Goal: Task Accomplishment & Management: Manage account settings

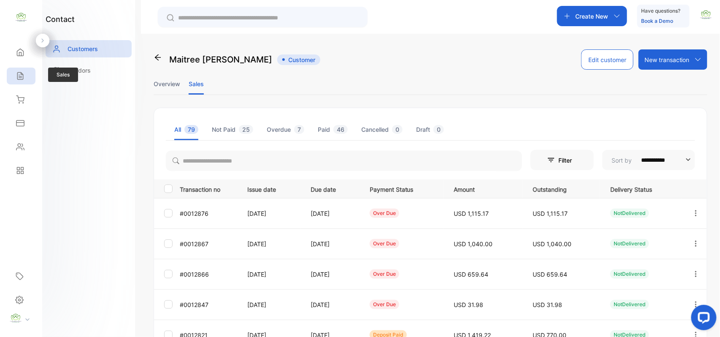
click at [11, 80] on div "Sales" at bounding box center [21, 75] width 29 height 17
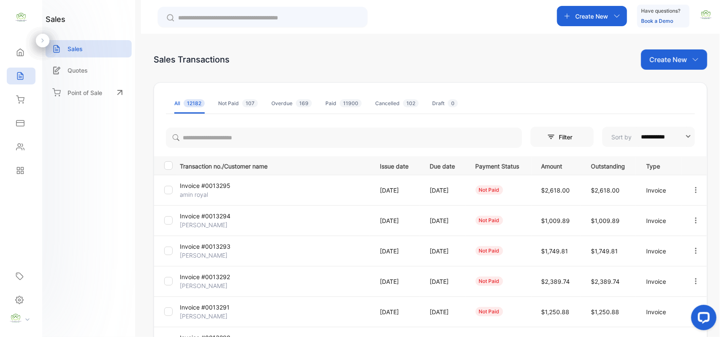
drag, startPoint x: 2, startPoint y: 77, endPoint x: 133, endPoint y: 48, distance: 134.3
click at [21, 107] on div "Home Home Sales Sales Inventory Inventory Expenses Expenses Contacts Contacts R…" at bounding box center [21, 111] width 42 height 142
click at [24, 151] on div "Contacts" at bounding box center [21, 146] width 29 height 17
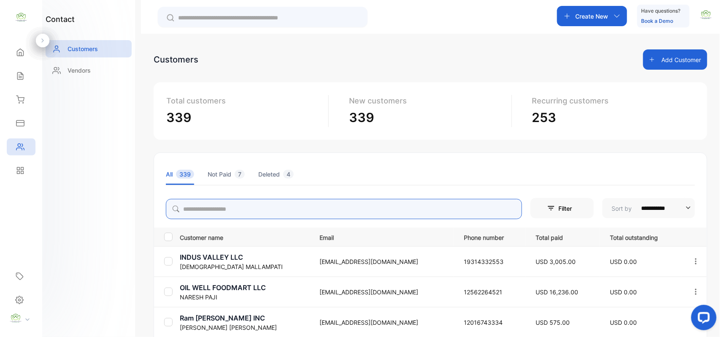
click at [218, 213] on input "search" at bounding box center [344, 209] width 356 height 20
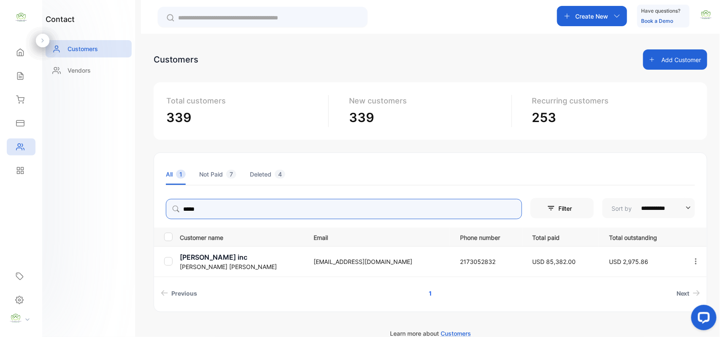
type input "*****"
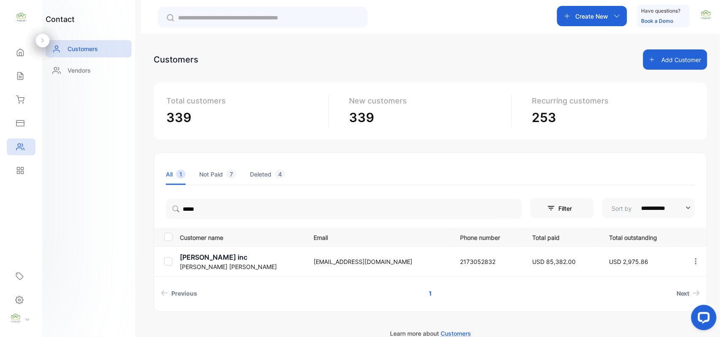
drag, startPoint x: 75, startPoint y: 238, endPoint x: 86, endPoint y: 238, distance: 11.4
click at [85, 238] on div "contact Customers Vendors" at bounding box center [88, 168] width 93 height 337
click at [206, 258] on p "Jay goval inc" at bounding box center [241, 257] width 123 height 10
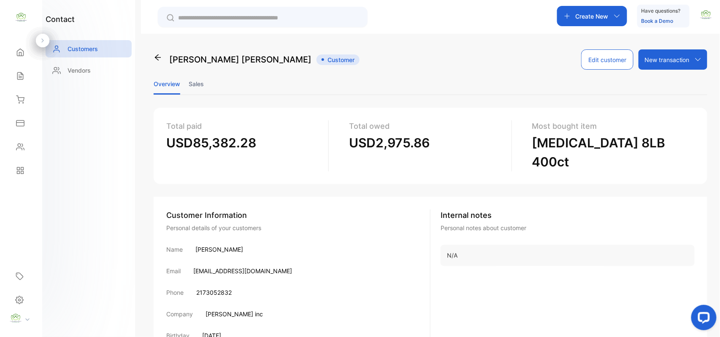
click at [201, 80] on li "Sales" at bounding box center [196, 84] width 15 height 22
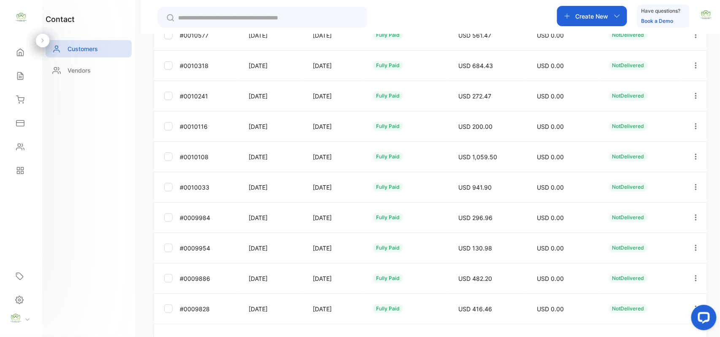
scroll to position [209, 0]
click at [332, 311] on link "1" at bounding box center [332, 309] width 23 height 16
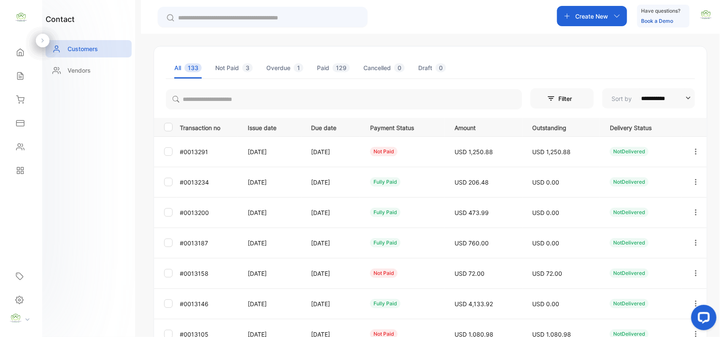
scroll to position [0, 0]
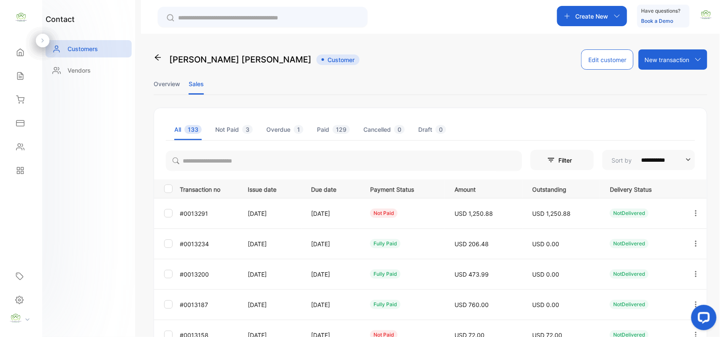
click at [695, 214] on icon "button" at bounding box center [696, 213] width 8 height 8
click at [679, 237] on div "View" at bounding box center [657, 238] width 95 height 17
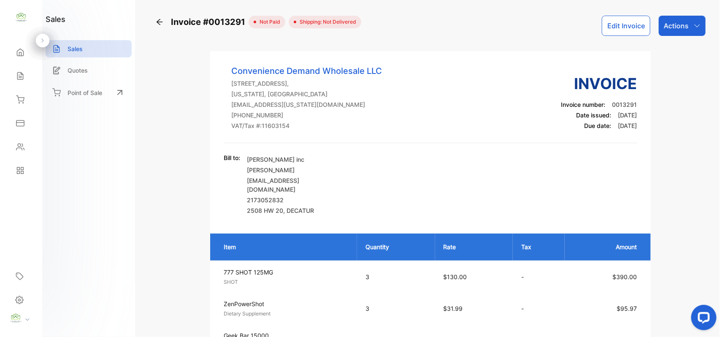
click at [614, 25] on button "Edit Invoice" at bounding box center [625, 26] width 49 height 20
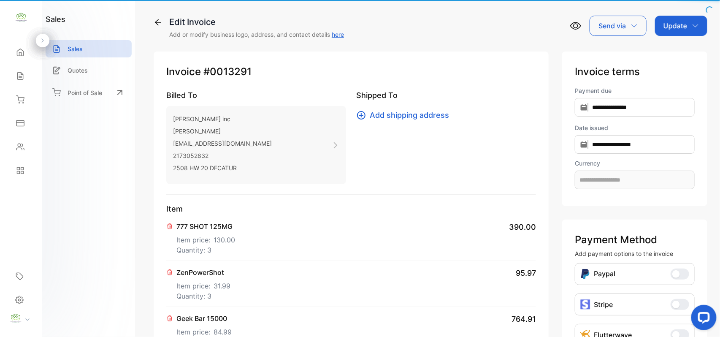
type input "**********"
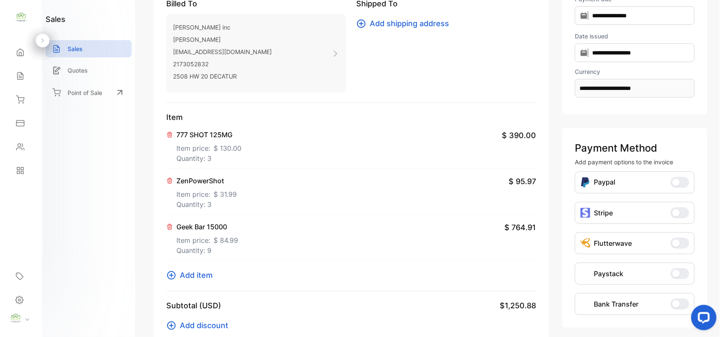
scroll to position [131, 0]
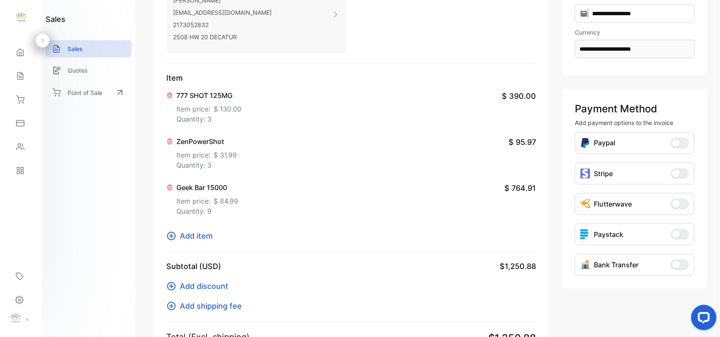
click at [206, 211] on p "Quantity: 9" at bounding box center [207, 211] width 62 height 10
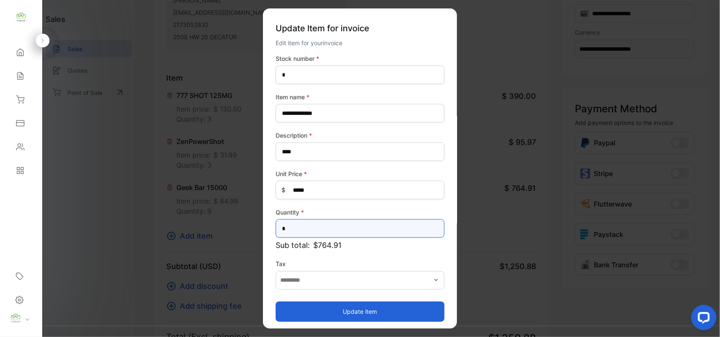
click at [328, 230] on input "*" at bounding box center [359, 228] width 169 height 19
type input "*"
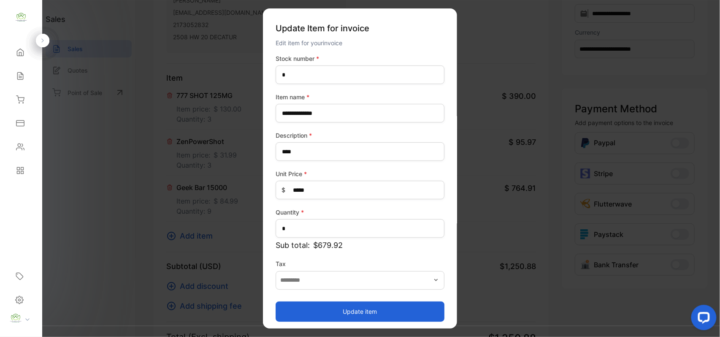
drag, startPoint x: 301, startPoint y: 307, endPoint x: 281, endPoint y: 296, distance: 23.4
click at [301, 307] on button "Update item" at bounding box center [359, 311] width 169 height 20
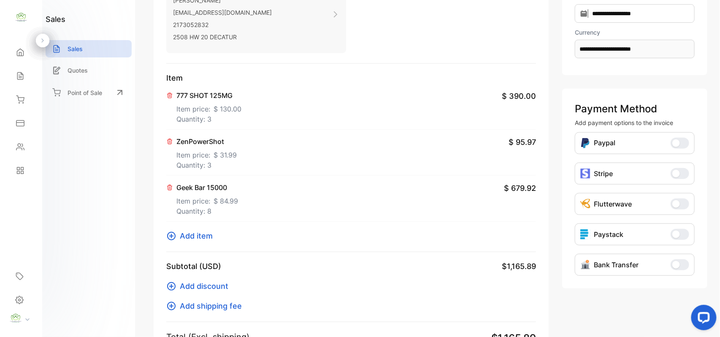
click at [211, 232] on span "Add item" at bounding box center [196, 235] width 33 height 11
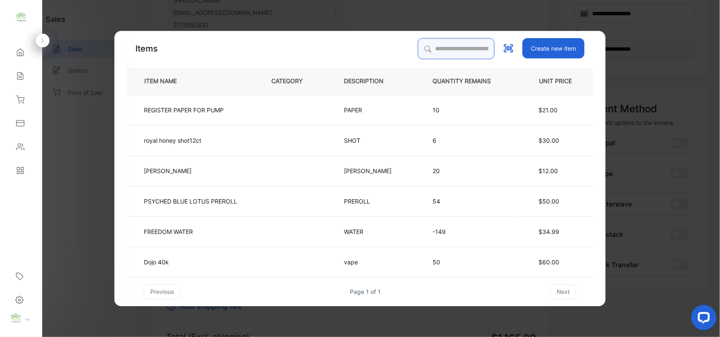
click at [455, 46] on input "search" at bounding box center [456, 48] width 77 height 21
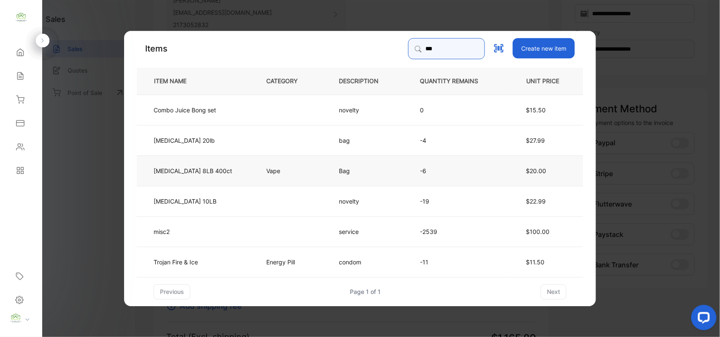
type input "***"
click at [279, 168] on td "Vape" at bounding box center [288, 170] width 73 height 30
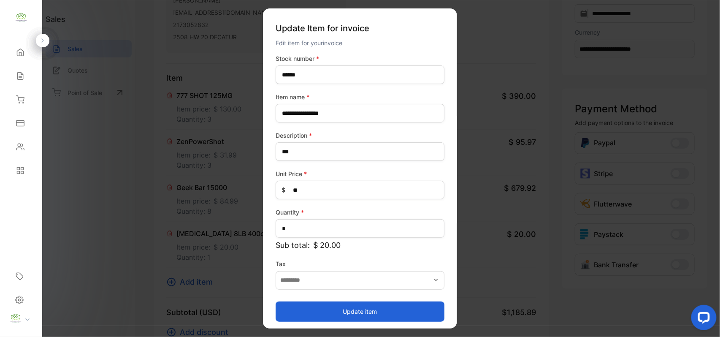
click at [353, 314] on button "Update item" at bounding box center [359, 311] width 169 height 20
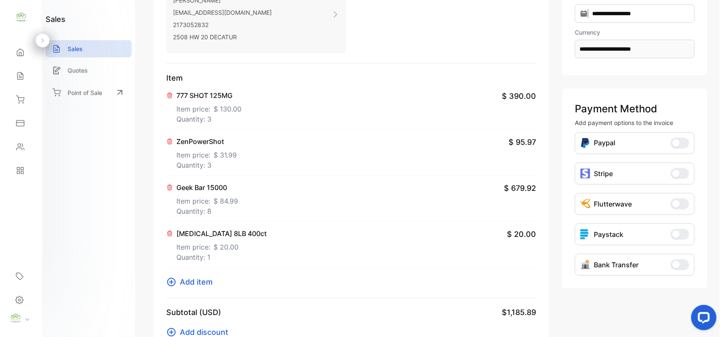
click at [199, 280] on span "Add item" at bounding box center [196, 281] width 33 height 11
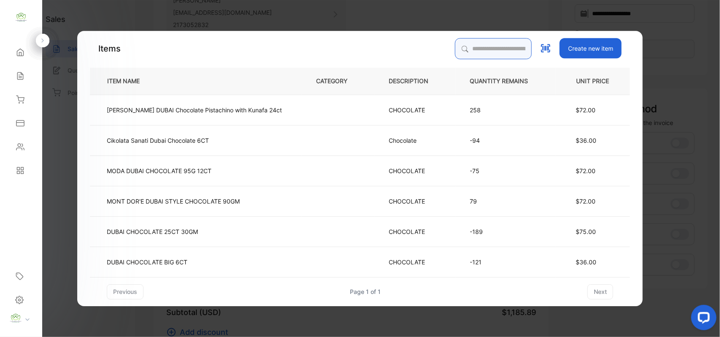
click at [473, 46] on input "search" at bounding box center [493, 48] width 77 height 21
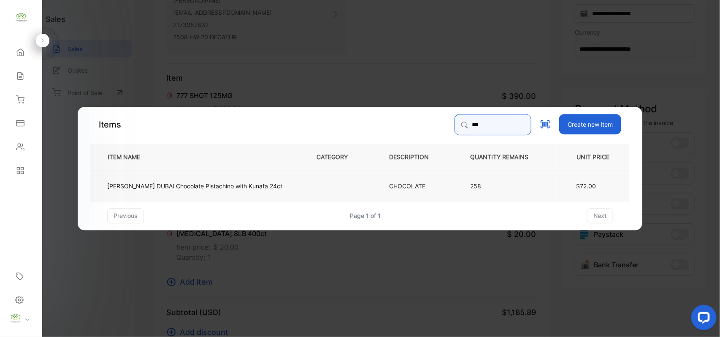
type input "***"
click at [237, 177] on td "ODDIE DUBAI Chocolate Pistachino with Kunafa 24ct" at bounding box center [196, 185] width 212 height 30
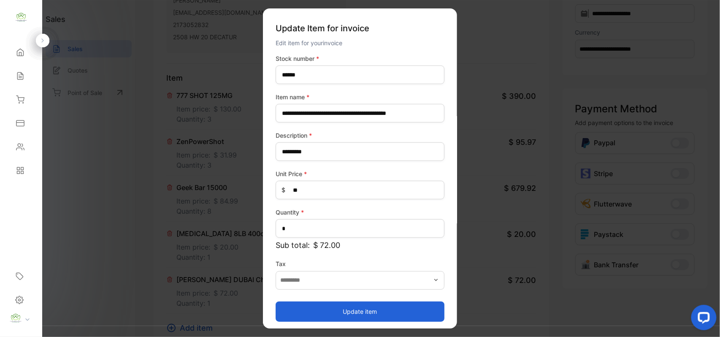
click at [329, 316] on button "Update item" at bounding box center [359, 311] width 169 height 20
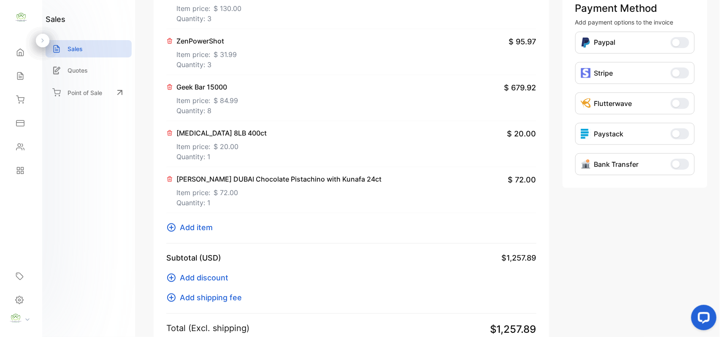
scroll to position [375, 0]
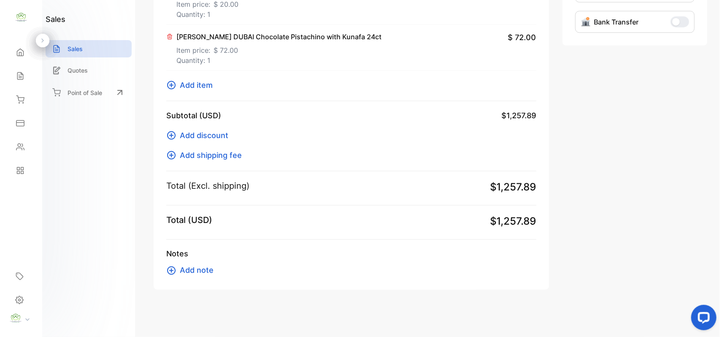
click at [192, 80] on span "Add item" at bounding box center [196, 84] width 33 height 11
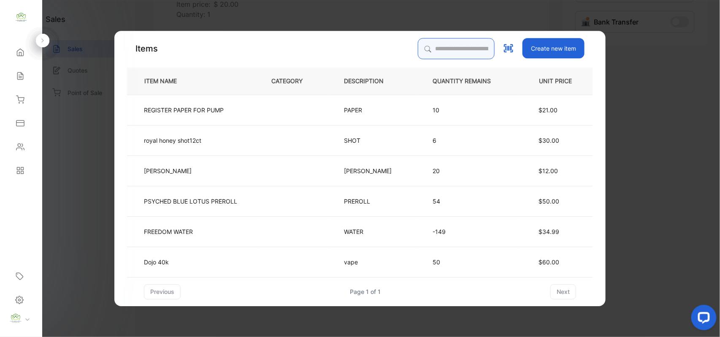
click at [450, 44] on input "search" at bounding box center [456, 48] width 77 height 21
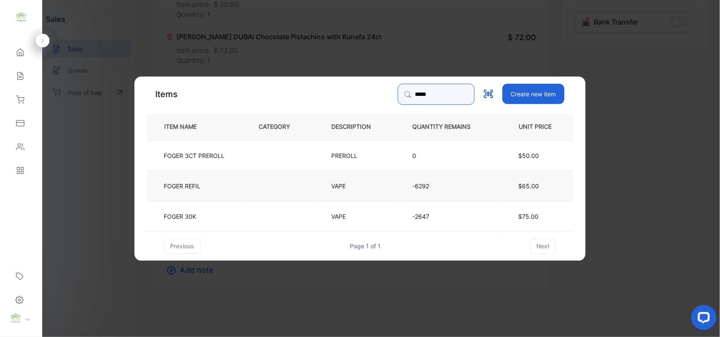
type input "*****"
click at [315, 184] on td at bounding box center [281, 185] width 73 height 30
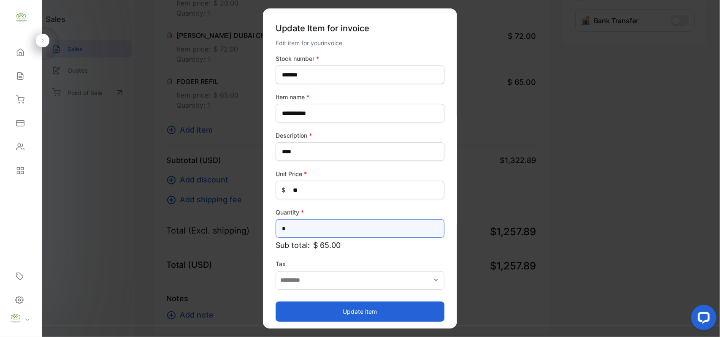
click at [347, 232] on input "*" at bounding box center [359, 228] width 169 height 19
type input "*"
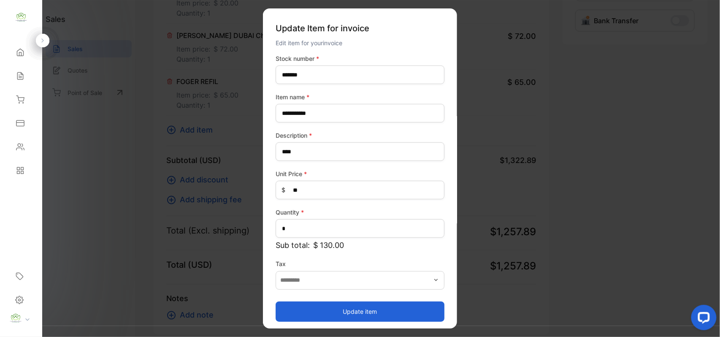
click at [342, 315] on button "Update item" at bounding box center [359, 311] width 169 height 20
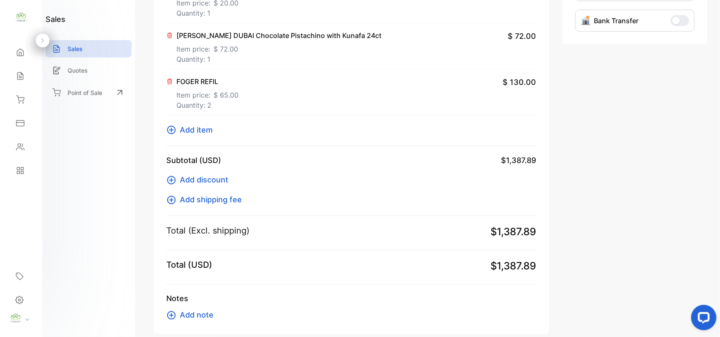
click at [202, 127] on span "Add item" at bounding box center [196, 129] width 33 height 11
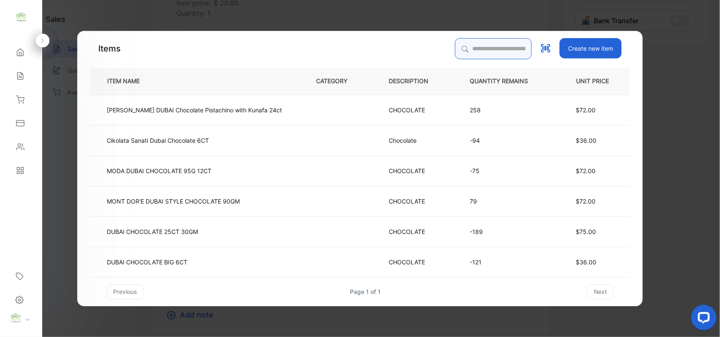
click at [455, 42] on input "search" at bounding box center [493, 48] width 77 height 21
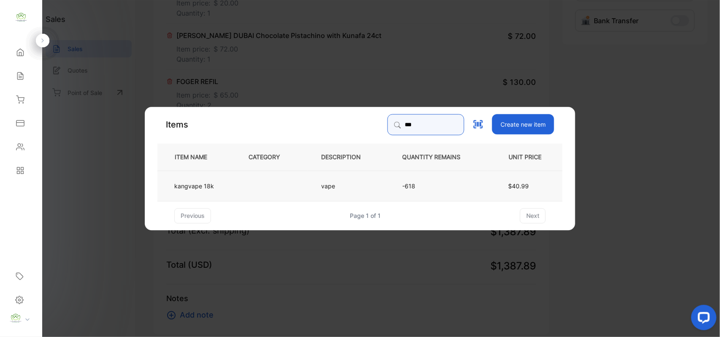
type input "***"
click at [288, 189] on td at bounding box center [270, 185] width 73 height 30
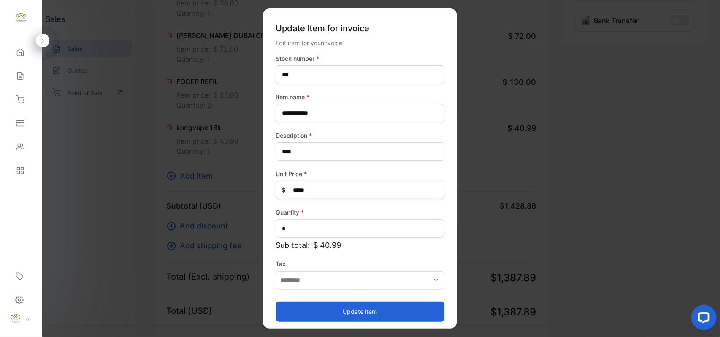
click at [374, 317] on button "Update item" at bounding box center [359, 311] width 169 height 20
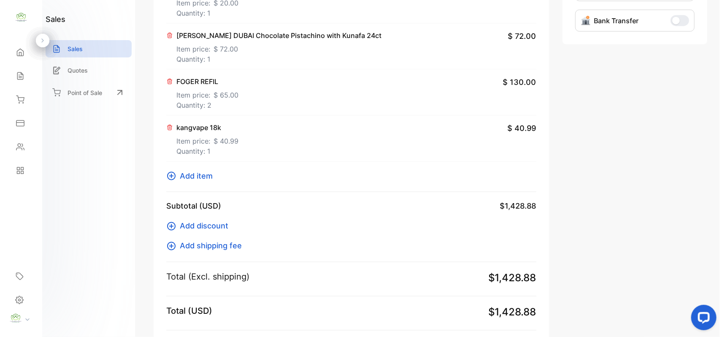
click at [226, 93] on span "$ 65.00" at bounding box center [225, 95] width 25 height 10
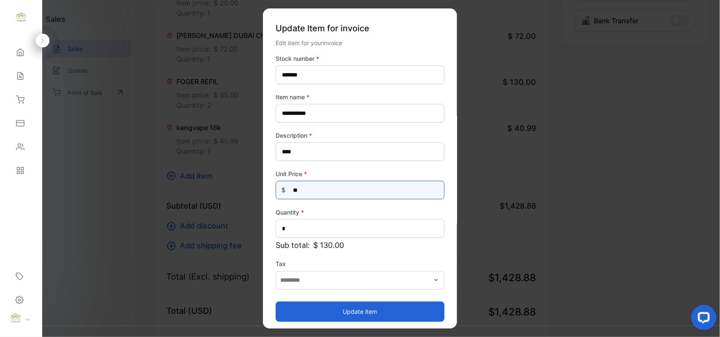
click at [324, 189] on Price-inputprice "**" at bounding box center [359, 190] width 169 height 19
type Price-inputprice "*"
type Price-inputprice "**"
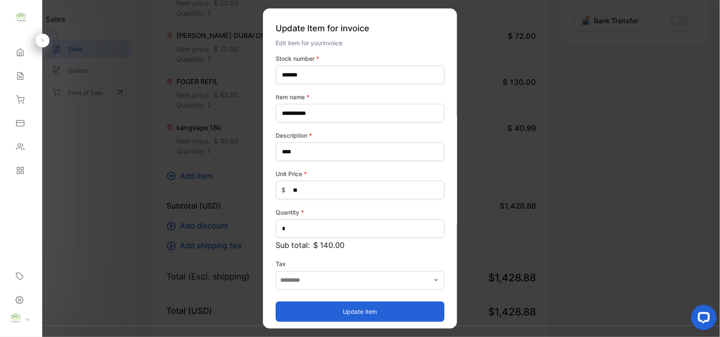
drag, startPoint x: 313, startPoint y: 307, endPoint x: 318, endPoint y: 306, distance: 5.1
click at [315, 307] on button "Update item" at bounding box center [359, 311] width 169 height 20
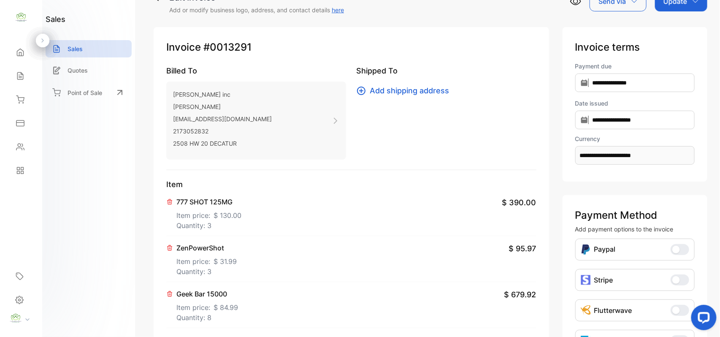
scroll to position [0, 0]
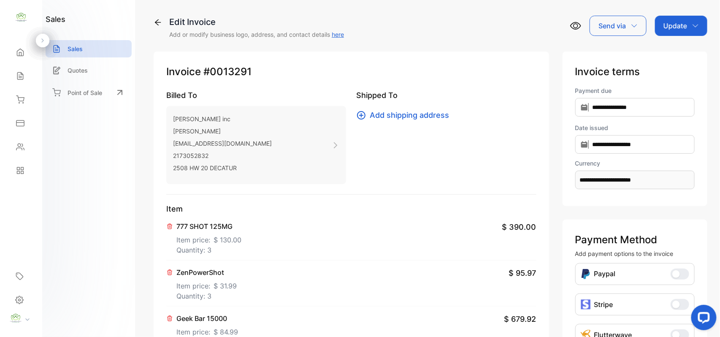
click at [674, 33] on div "Update" at bounding box center [681, 26] width 52 height 20
click at [669, 53] on div "Invoice" at bounding box center [682, 53] width 49 height 17
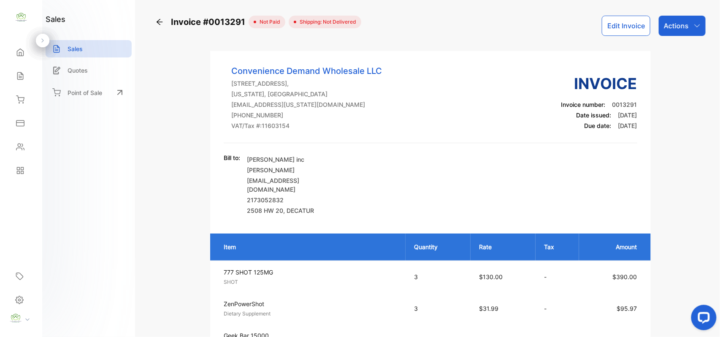
click at [689, 22] on div "Actions" at bounding box center [681, 26] width 47 height 20
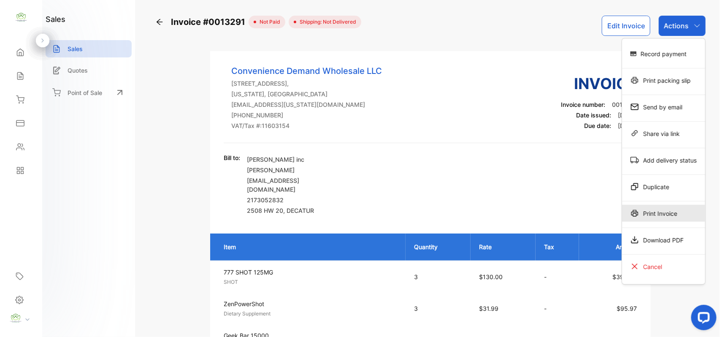
click at [694, 211] on div "Print Invoice" at bounding box center [663, 213] width 83 height 17
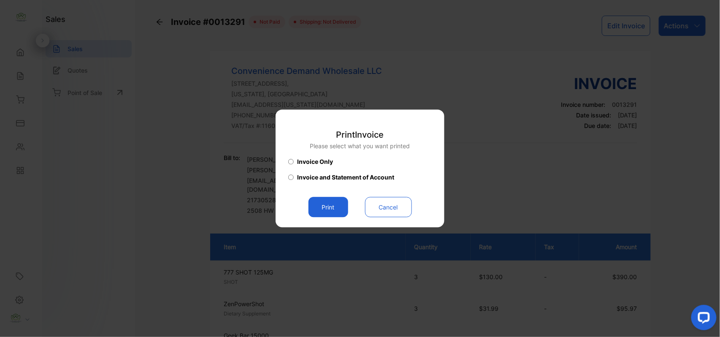
click at [318, 213] on button "Print" at bounding box center [328, 207] width 40 height 20
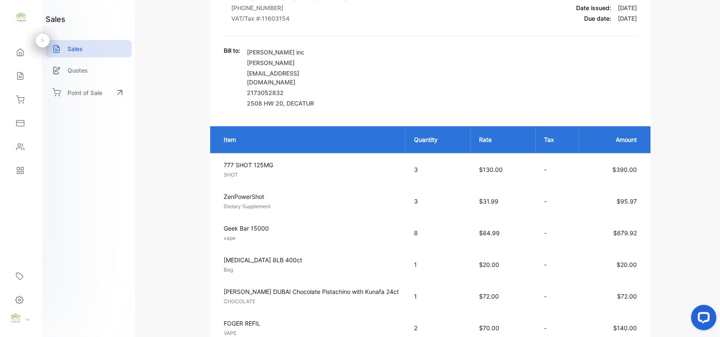
scroll to position [262, 0]
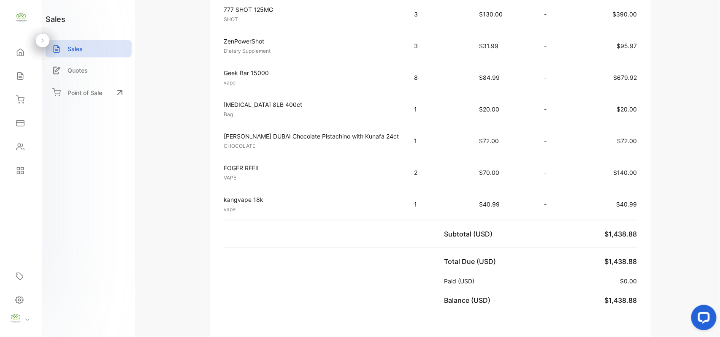
click at [14, 145] on div "Contacts" at bounding box center [18, 147] width 11 height 8
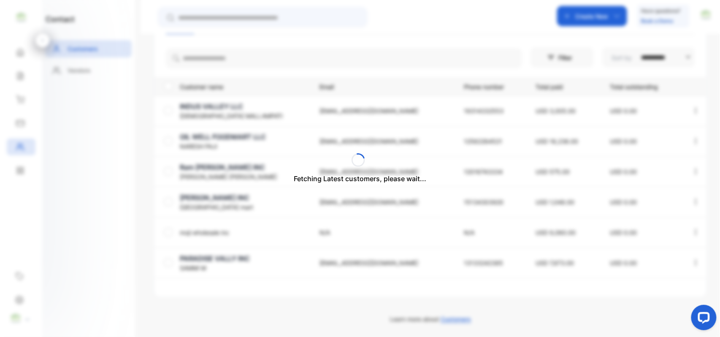
scroll to position [166, 0]
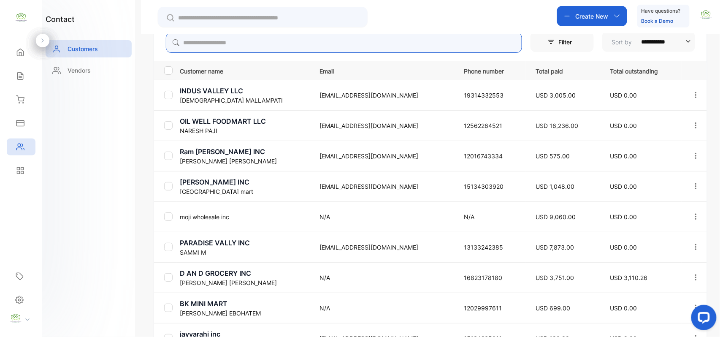
click at [375, 39] on input "search" at bounding box center [344, 42] width 356 height 20
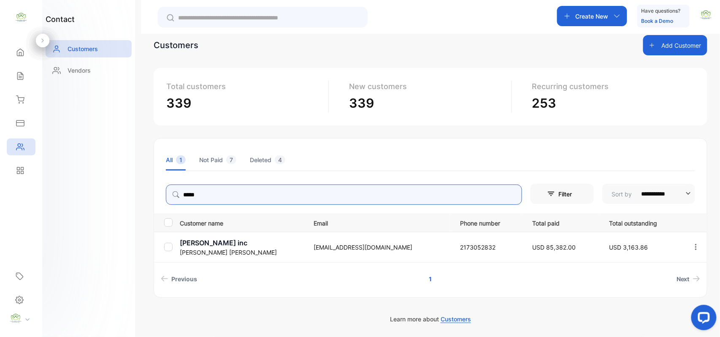
type input "*****"
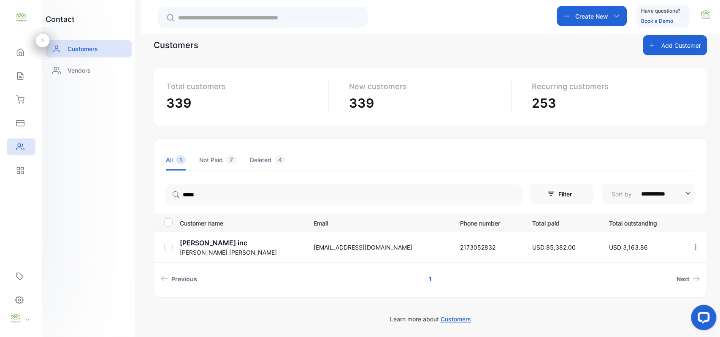
click at [205, 255] on p "Kiritbhai Patel" at bounding box center [241, 252] width 123 height 9
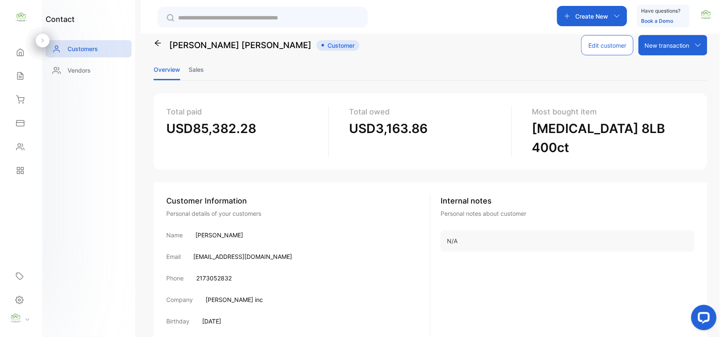
click at [200, 70] on li "Sales" at bounding box center [196, 70] width 15 height 22
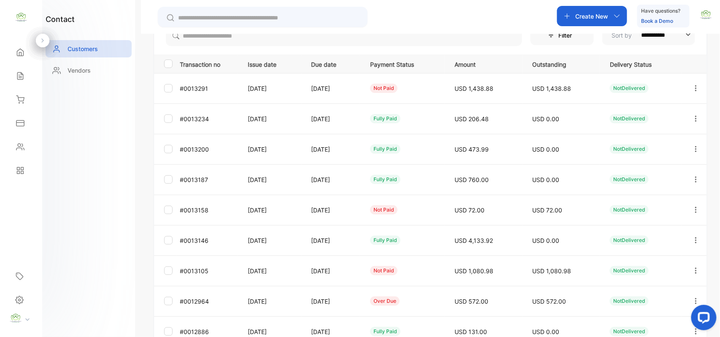
scroll to position [146, 0]
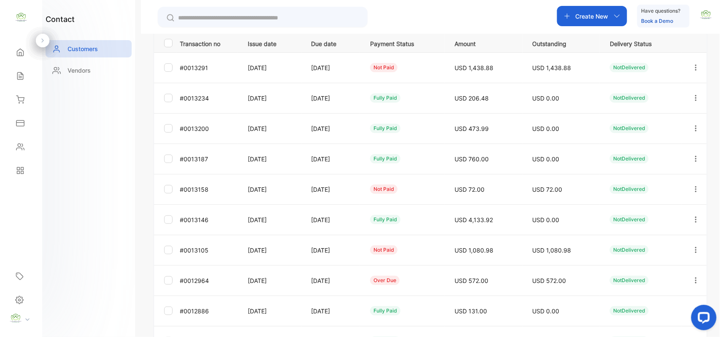
click at [692, 277] on icon "button" at bounding box center [696, 280] width 8 height 8
click at [660, 284] on div "Add payment" at bounding box center [657, 282] width 95 height 17
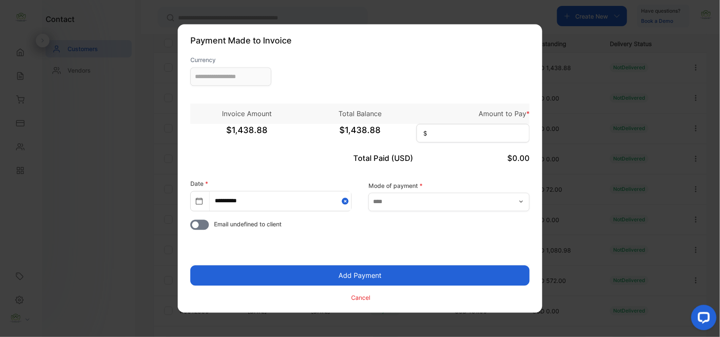
type input "**********"
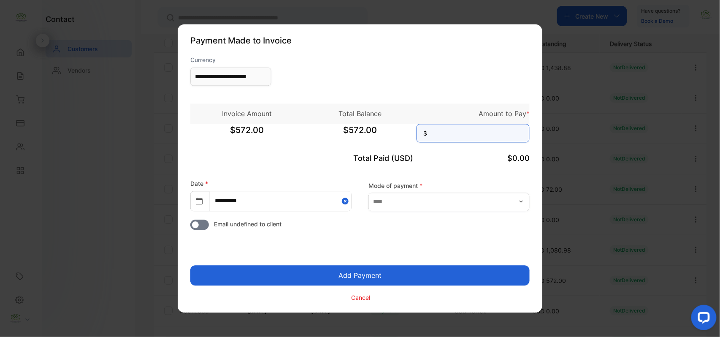
click at [452, 127] on input at bounding box center [472, 133] width 113 height 19
type input "***"
click at [367, 272] on button "Add Payment" at bounding box center [359, 275] width 339 height 20
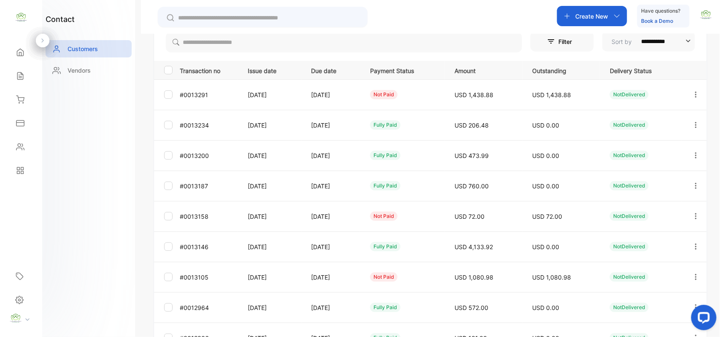
scroll to position [209, 0]
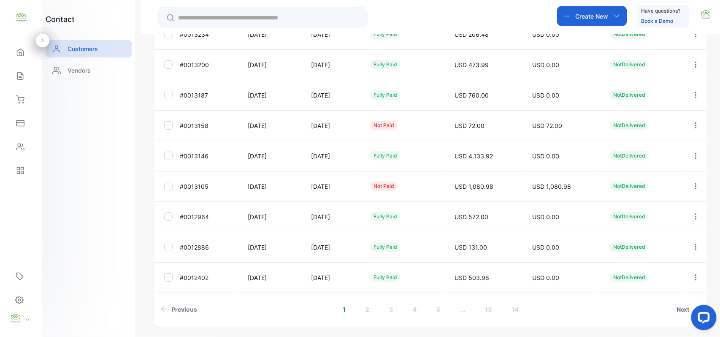
click at [693, 187] on icon "button" at bounding box center [696, 186] width 8 height 8
click at [633, 240] on span "Add payment" at bounding box center [638, 236] width 43 height 10
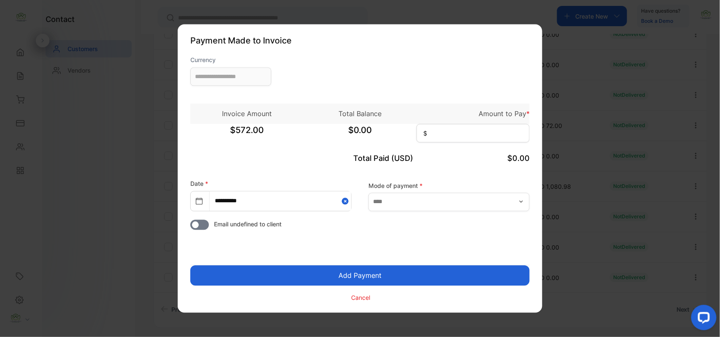
type input "**********"
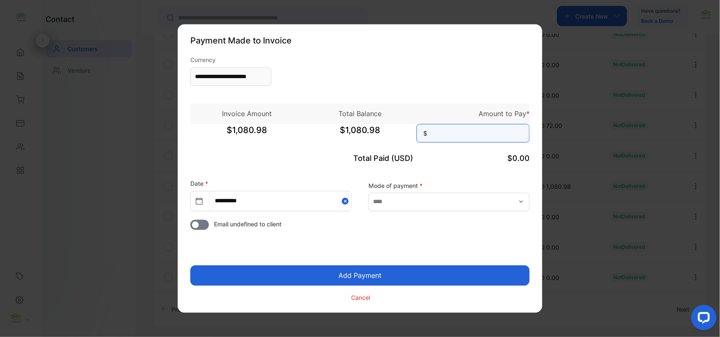
click at [483, 131] on input at bounding box center [472, 133] width 113 height 19
type input "********"
click at [190, 265] on button "Add Payment" at bounding box center [359, 275] width 339 height 20
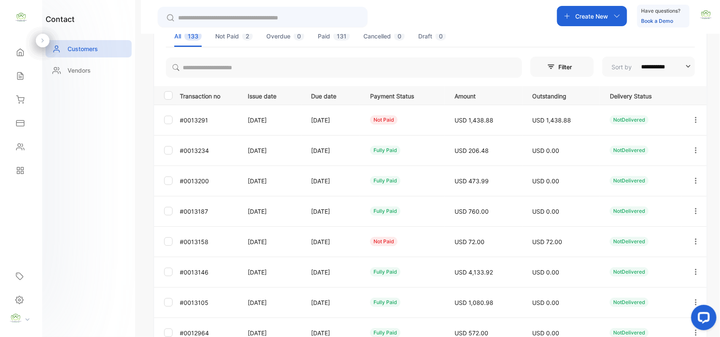
scroll to position [131, 0]
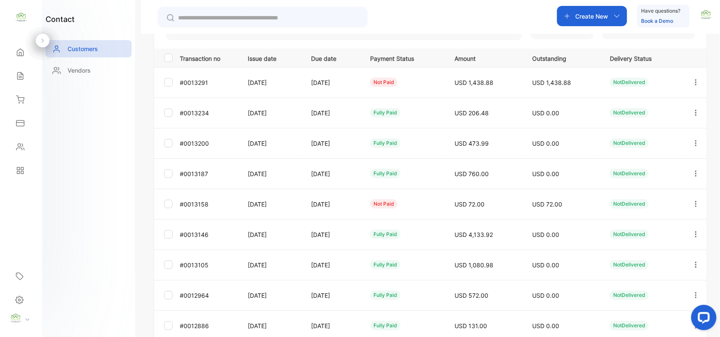
click at [695, 202] on icon "button" at bounding box center [696, 204] width 8 height 8
click at [655, 247] on div "Add payment" at bounding box center [657, 253] width 95 height 17
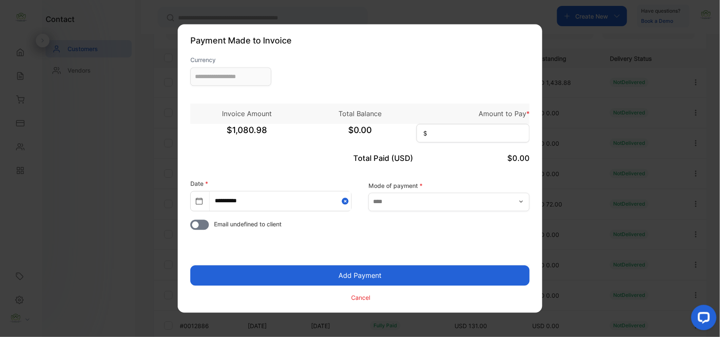
type input "**********"
click at [461, 127] on input at bounding box center [472, 133] width 113 height 19
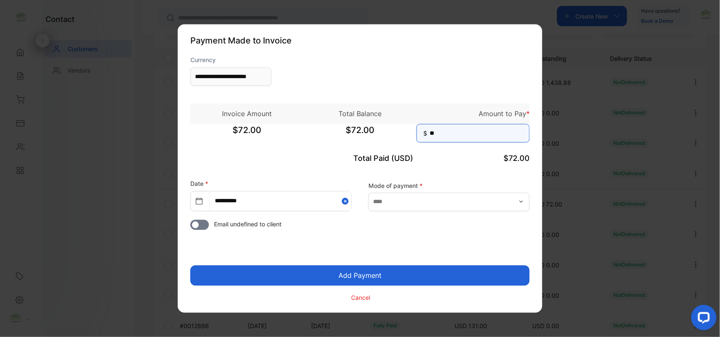
type input "**"
click at [190, 265] on button "Add Payment" at bounding box center [359, 275] width 339 height 20
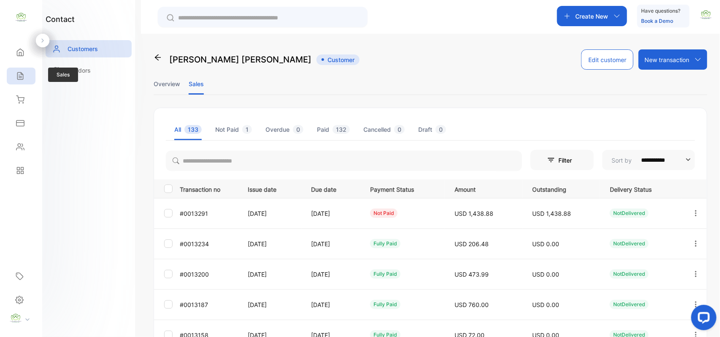
click at [14, 75] on div "Sales" at bounding box center [18, 76] width 11 height 8
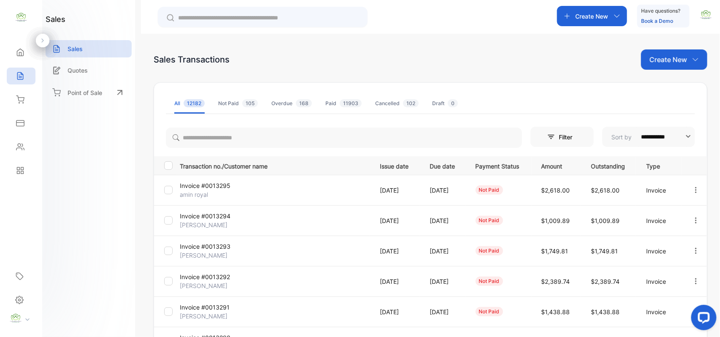
click at [678, 62] on p "Create New" at bounding box center [668, 59] width 38 height 10
click at [666, 83] on span "Invoice" at bounding box center [675, 87] width 20 height 9
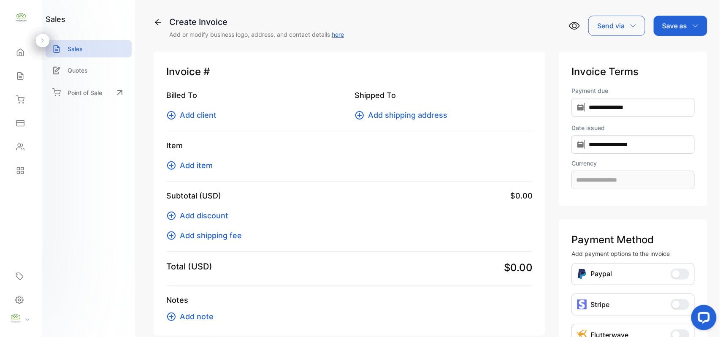
type input "**********"
click at [197, 112] on span "Add client" at bounding box center [198, 114] width 37 height 11
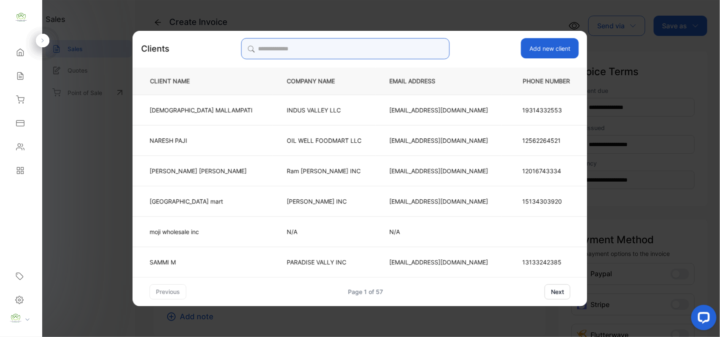
click at [370, 44] on input "search" at bounding box center [345, 48] width 208 height 21
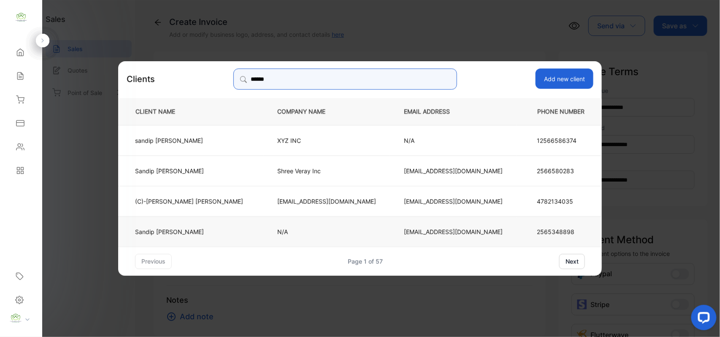
type input "******"
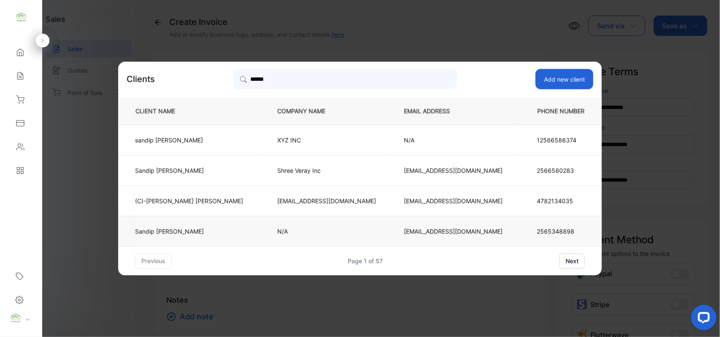
click at [289, 232] on p "N/A" at bounding box center [326, 230] width 99 height 9
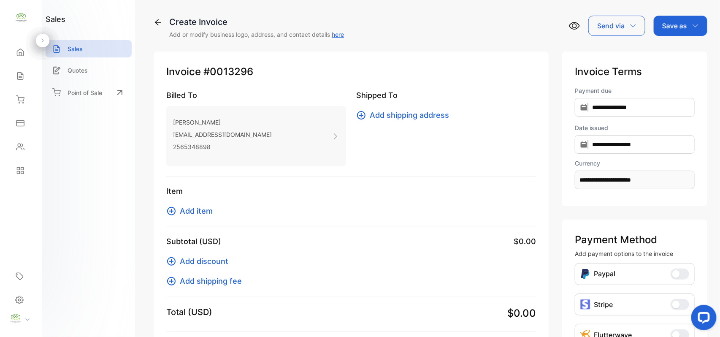
click at [196, 213] on span "Add item" at bounding box center [196, 210] width 33 height 11
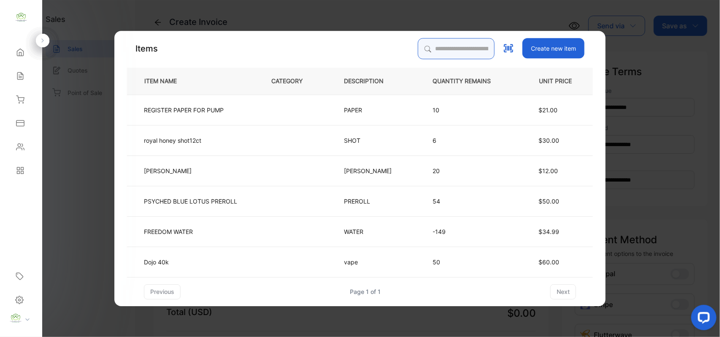
click at [486, 50] on input "search" at bounding box center [456, 48] width 77 height 21
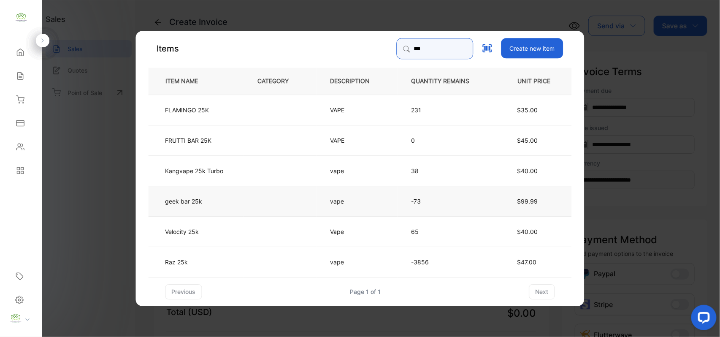
type input "***"
click at [295, 205] on td at bounding box center [280, 200] width 73 height 30
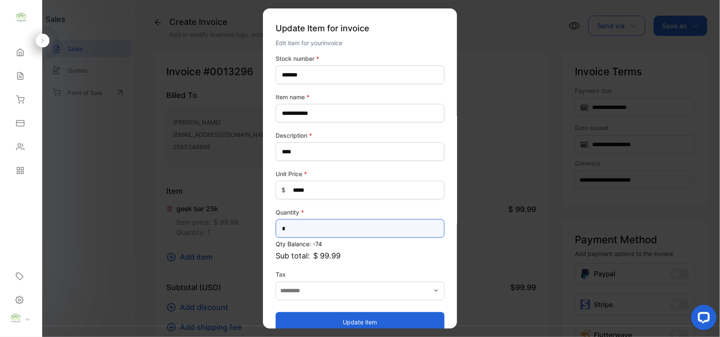
click at [386, 230] on input "*" at bounding box center [359, 228] width 169 height 19
type input "*"
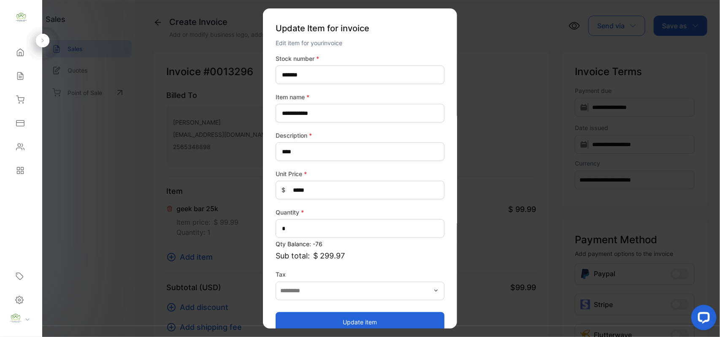
click at [319, 320] on button "Update item" at bounding box center [359, 321] width 169 height 20
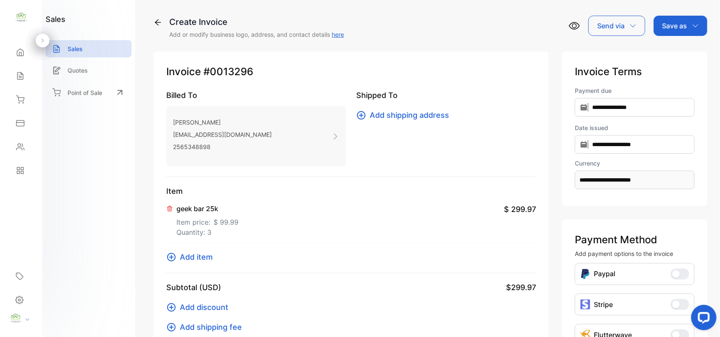
click at [201, 255] on span "Add item" at bounding box center [196, 256] width 33 height 11
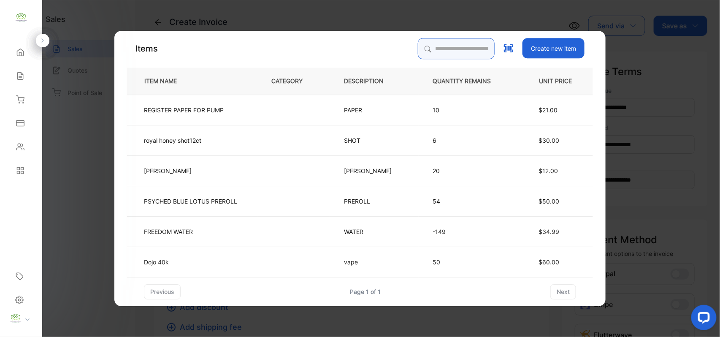
click at [474, 49] on input "search" at bounding box center [456, 48] width 77 height 21
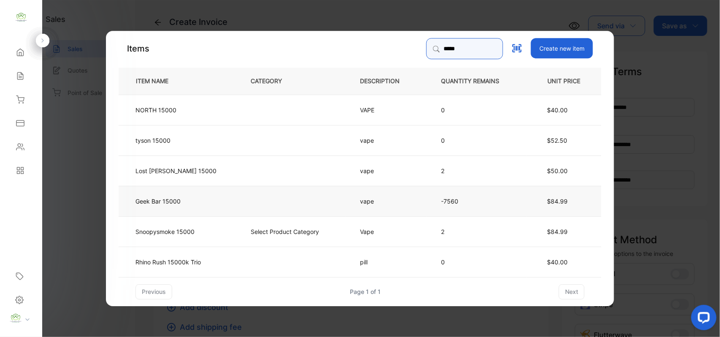
type input "*****"
click at [237, 204] on td at bounding box center [291, 200] width 109 height 30
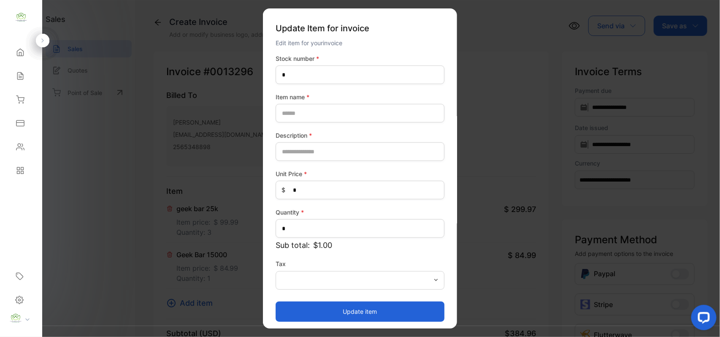
type number-inputstocknumber "*****"
type name-inputItem_Name "**********"
type input "****"
type Price-inputprice "*****"
type input "*"
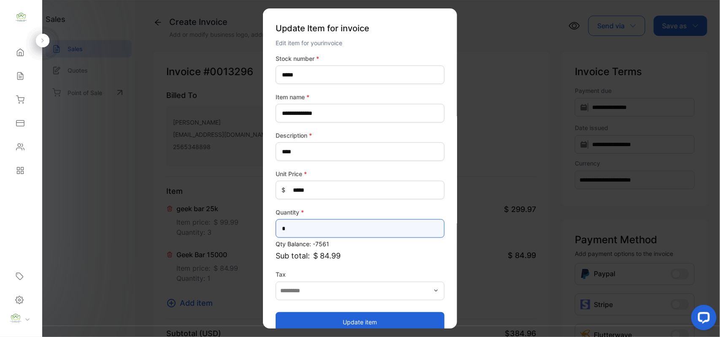
click at [371, 221] on input "*" at bounding box center [359, 228] width 169 height 19
type input "*"
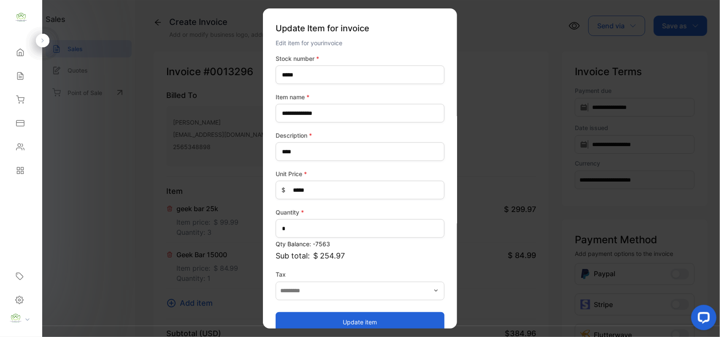
drag, startPoint x: 317, startPoint y: 323, endPoint x: 296, endPoint y: 316, distance: 22.7
click at [315, 323] on button "Update item" at bounding box center [359, 321] width 169 height 20
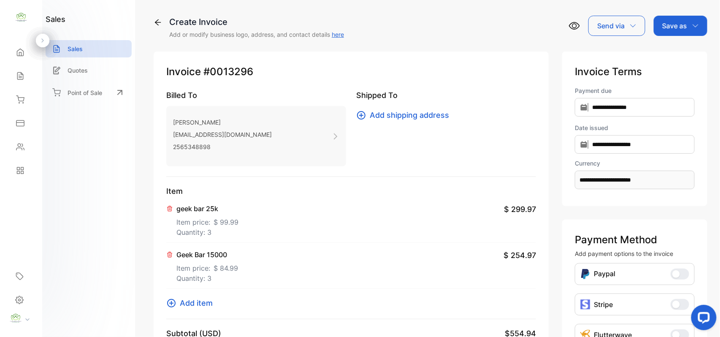
click at [189, 303] on span "Add item" at bounding box center [196, 302] width 33 height 11
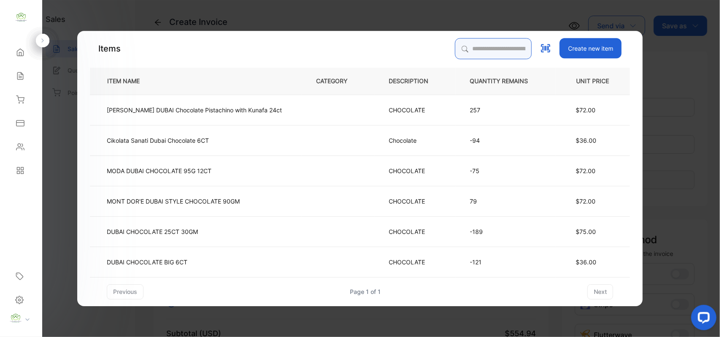
click at [455, 41] on input "search" at bounding box center [493, 48] width 77 height 21
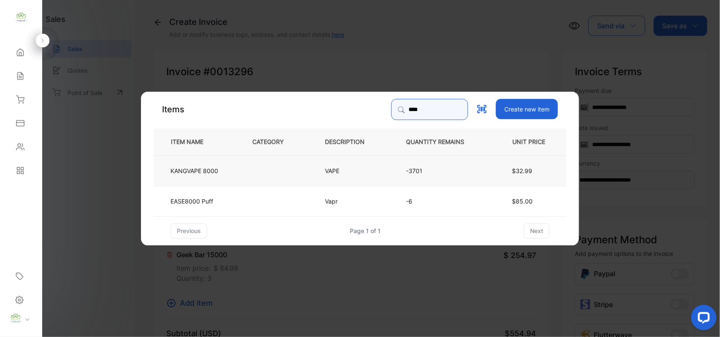
type input "****"
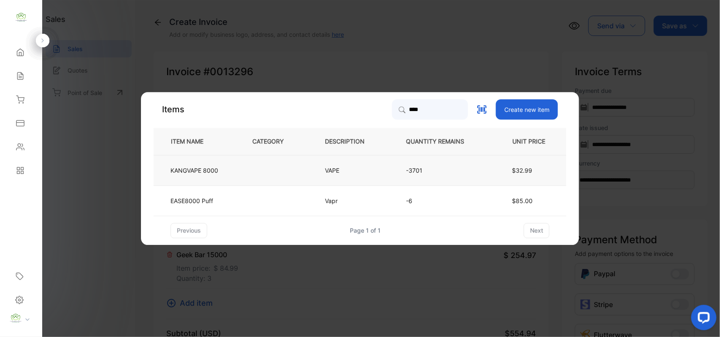
click at [273, 168] on td at bounding box center [274, 170] width 73 height 30
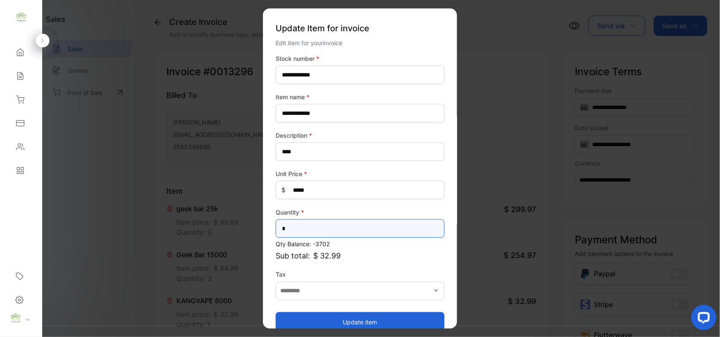
click at [296, 221] on input "*" at bounding box center [359, 228] width 169 height 19
type input "*"
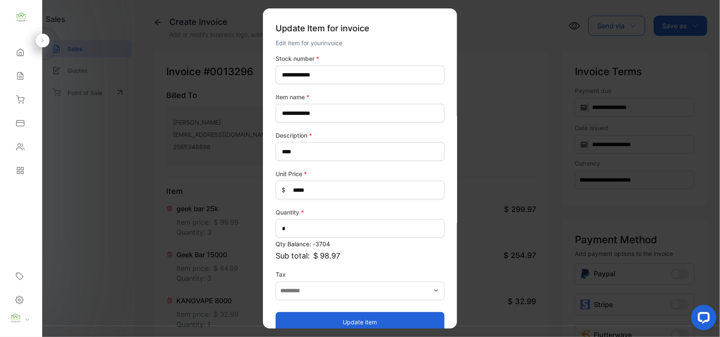
click at [312, 315] on button "Update item" at bounding box center [359, 321] width 169 height 20
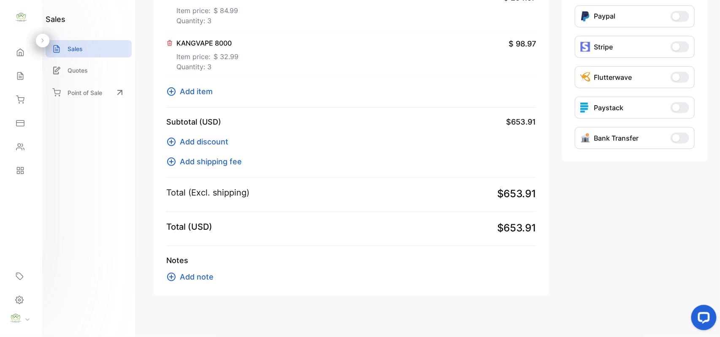
scroll to position [262, 0]
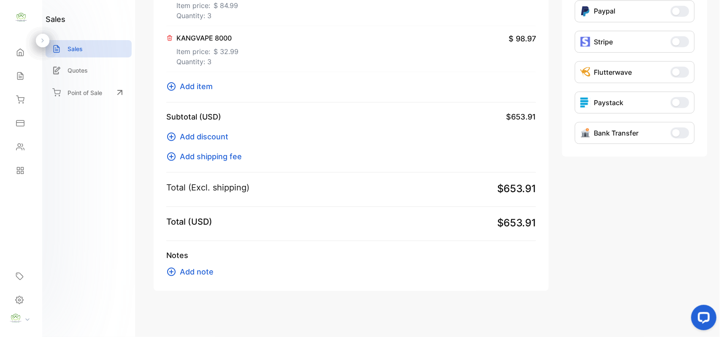
click at [190, 84] on span "Add item" at bounding box center [196, 86] width 33 height 11
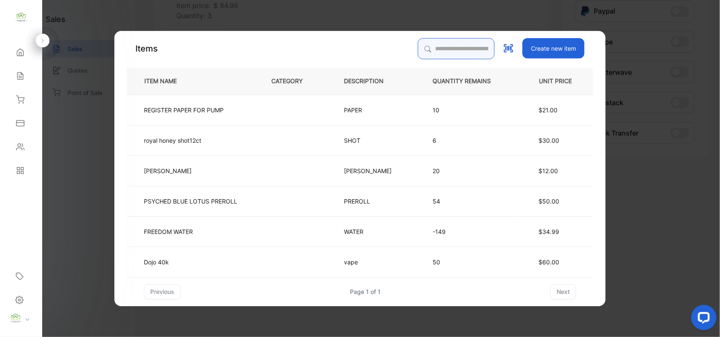
click at [462, 43] on input "search" at bounding box center [456, 48] width 77 height 21
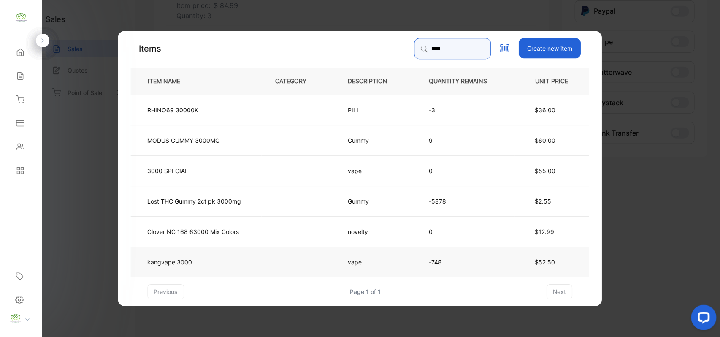
type input "****"
click at [166, 260] on p "kangvape 3000" at bounding box center [170, 261] width 45 height 9
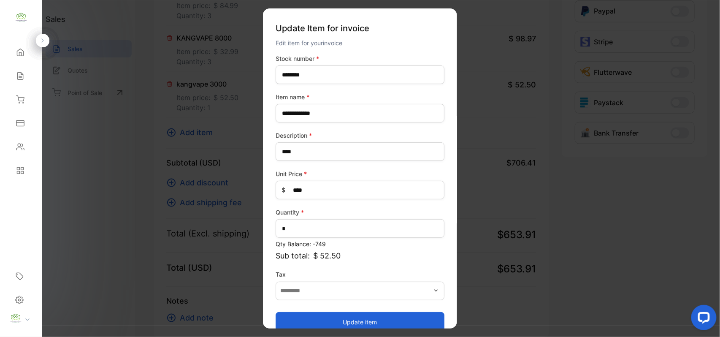
click at [364, 318] on button "Update item" at bounding box center [359, 321] width 169 height 20
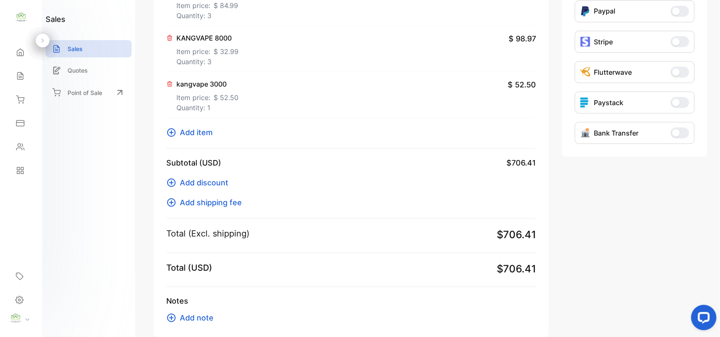
click at [209, 129] on span "Add item" at bounding box center [196, 132] width 33 height 11
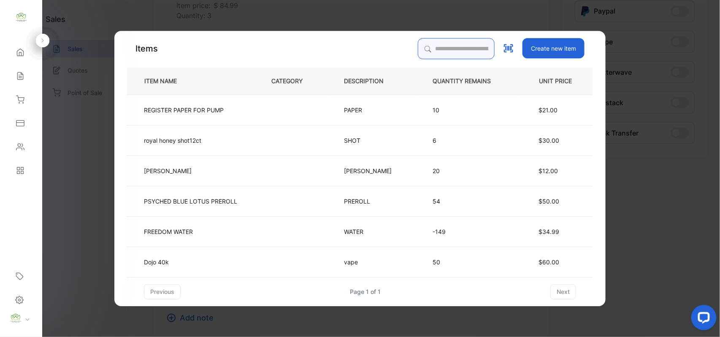
click at [445, 49] on input "search" at bounding box center [456, 48] width 77 height 21
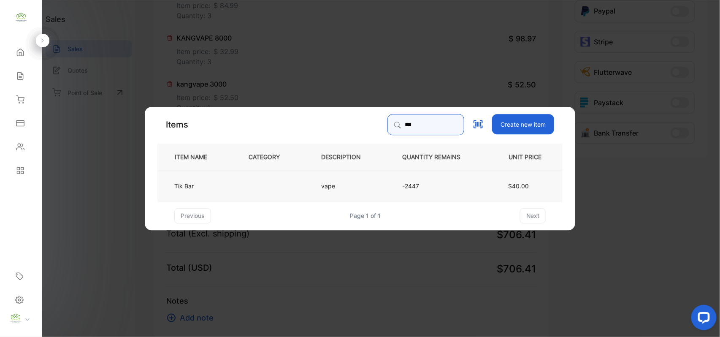
type input "***"
click at [317, 186] on td "vape" at bounding box center [347, 185] width 81 height 30
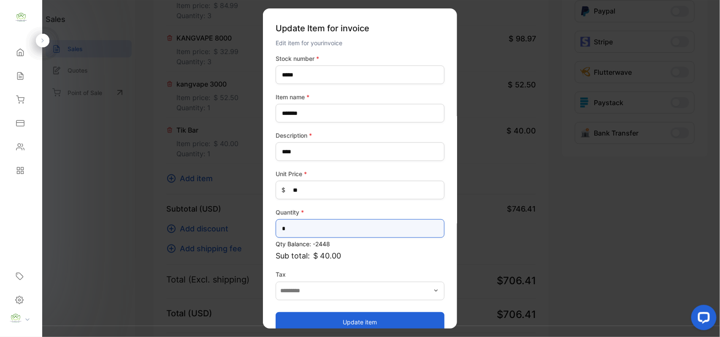
click at [333, 229] on input "*" at bounding box center [359, 228] width 169 height 19
type input "*"
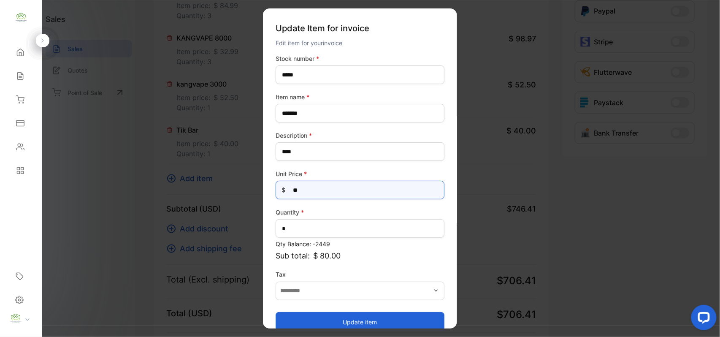
click at [320, 186] on Price-inputprice "**" at bounding box center [359, 190] width 169 height 19
type Price-inputprice "*"
type Price-inputprice "**"
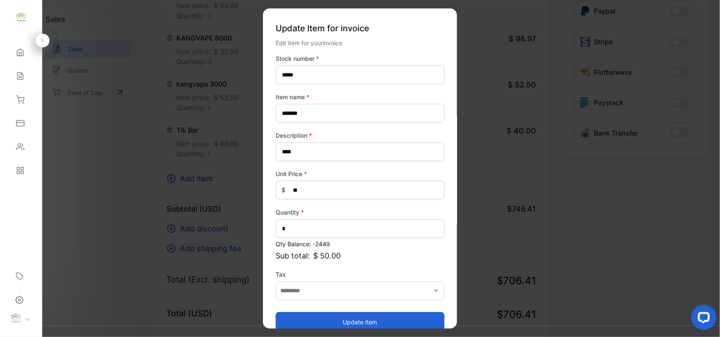
click at [312, 317] on button "Update item" at bounding box center [359, 321] width 169 height 20
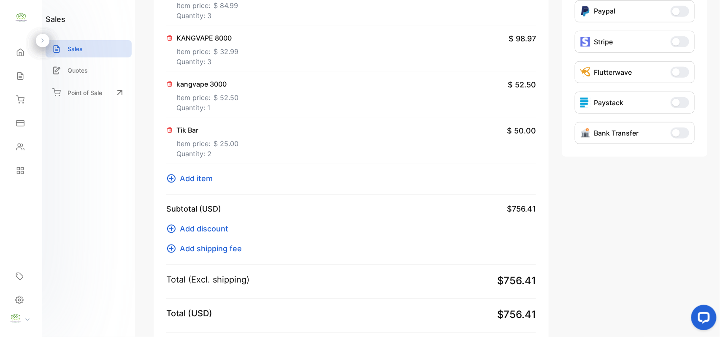
click at [189, 174] on span "Add item" at bounding box center [196, 178] width 33 height 11
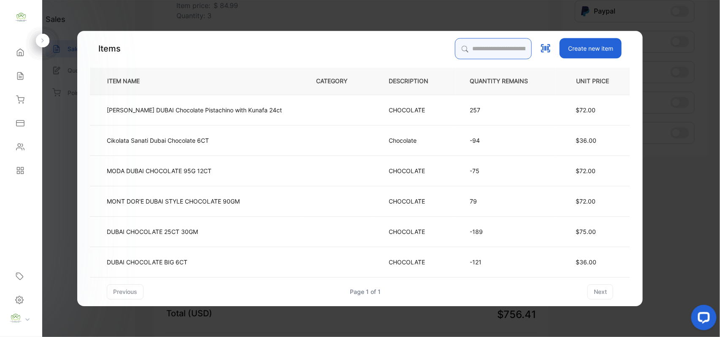
click at [455, 46] on input "search" at bounding box center [493, 48] width 77 height 21
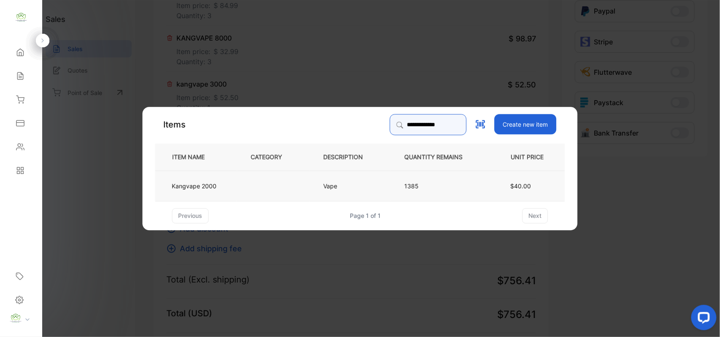
type input "**********"
click at [259, 184] on td at bounding box center [273, 185] width 73 height 30
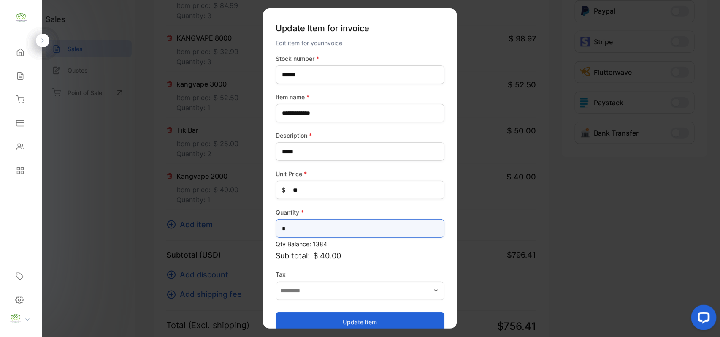
click at [334, 235] on input "*" at bounding box center [359, 228] width 169 height 19
type input "*"
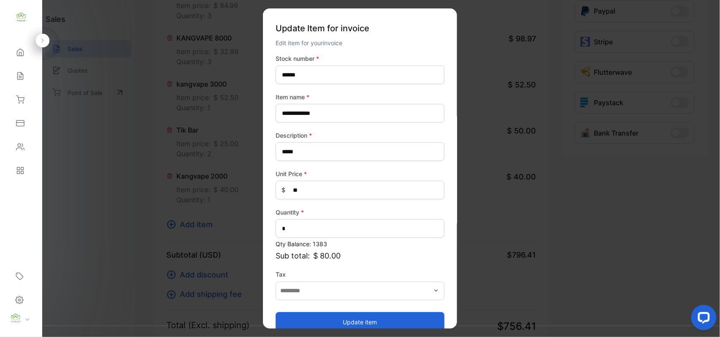
click at [325, 317] on button "Update item" at bounding box center [359, 321] width 169 height 20
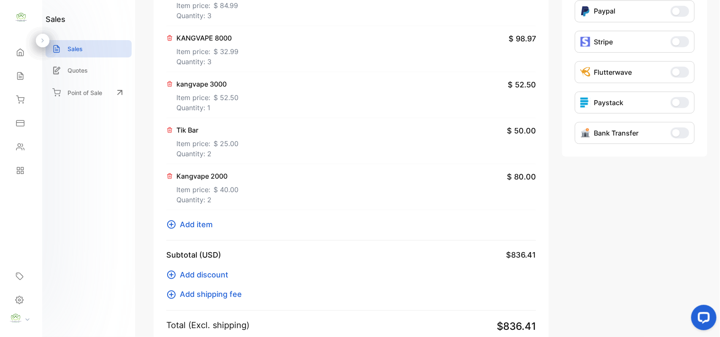
click at [210, 224] on span "Add item" at bounding box center [196, 223] width 33 height 11
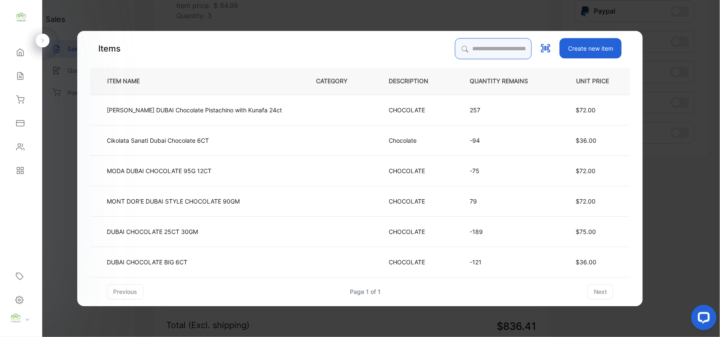
click at [482, 44] on input "search" at bounding box center [493, 48] width 77 height 21
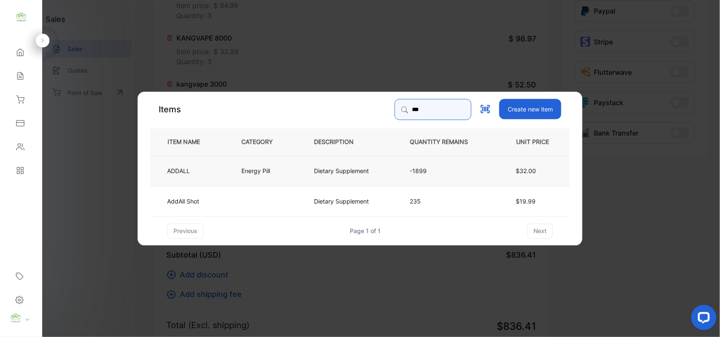
type input "***"
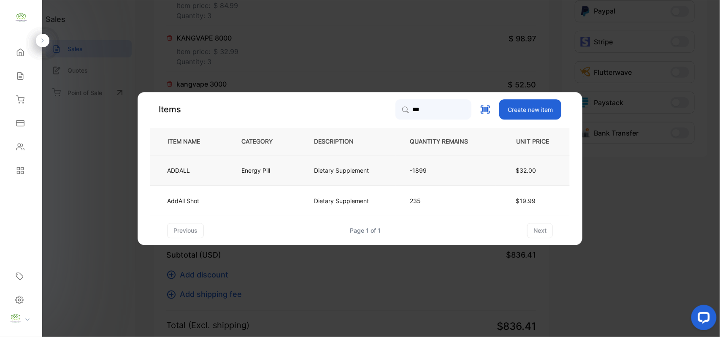
click at [291, 166] on td "Energy Pill" at bounding box center [263, 170] width 73 height 30
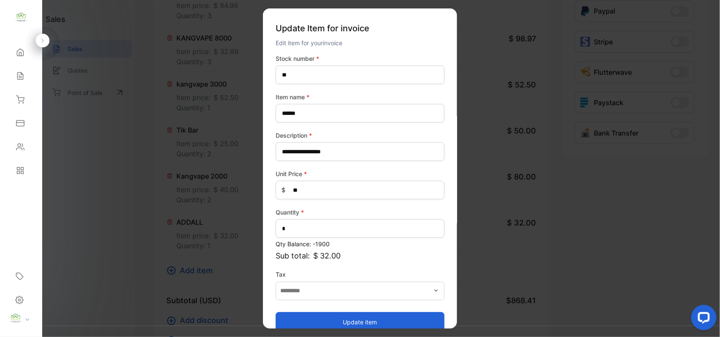
drag, startPoint x: 381, startPoint y: 319, endPoint x: 392, endPoint y: 288, distance: 32.3
click at [382, 318] on button "Update item" at bounding box center [359, 321] width 169 height 20
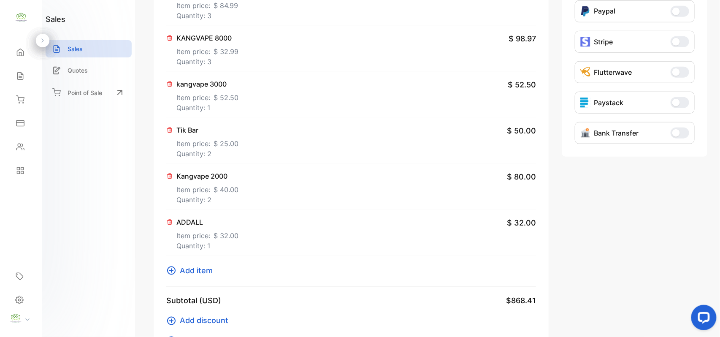
scroll to position [131, 0]
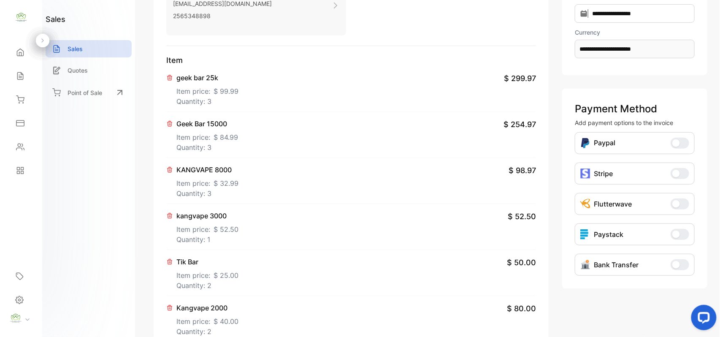
click at [219, 101] on p "Quantity: 3" at bounding box center [207, 101] width 62 height 10
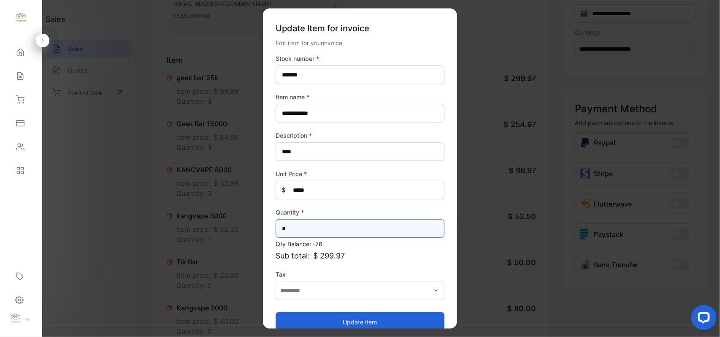
click at [324, 229] on input "*" at bounding box center [359, 228] width 169 height 19
type input "*"
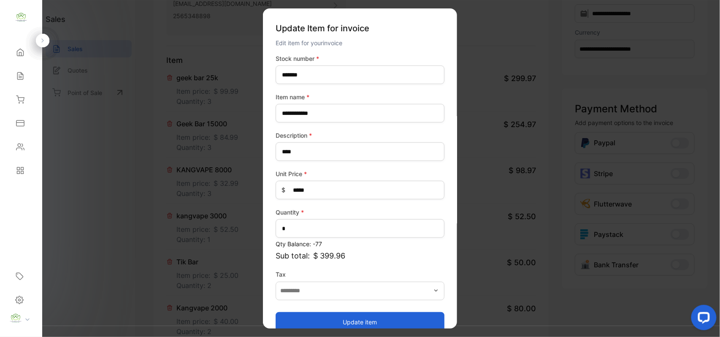
click at [360, 318] on button "Update item" at bounding box center [359, 321] width 169 height 20
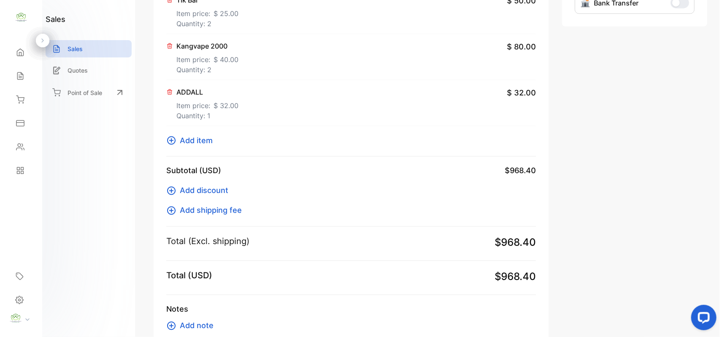
scroll to position [394, 0]
click at [201, 135] on span "Add item" at bounding box center [196, 138] width 33 height 11
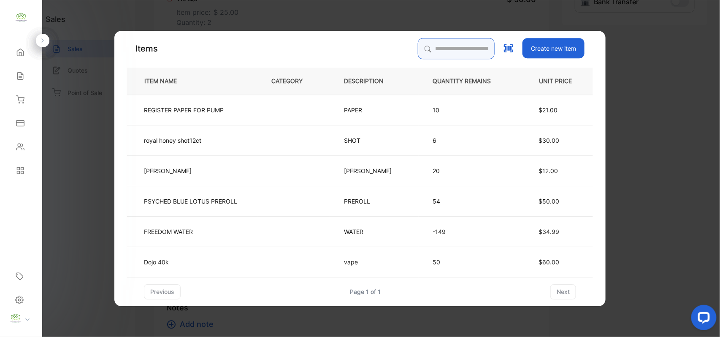
click at [434, 45] on input "search" at bounding box center [456, 48] width 77 height 21
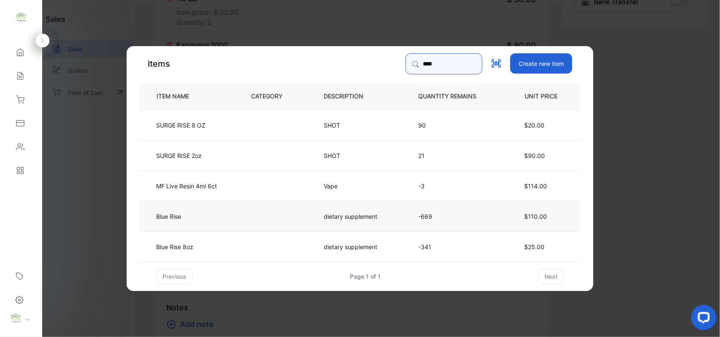
type input "****"
click at [264, 221] on td at bounding box center [273, 215] width 73 height 30
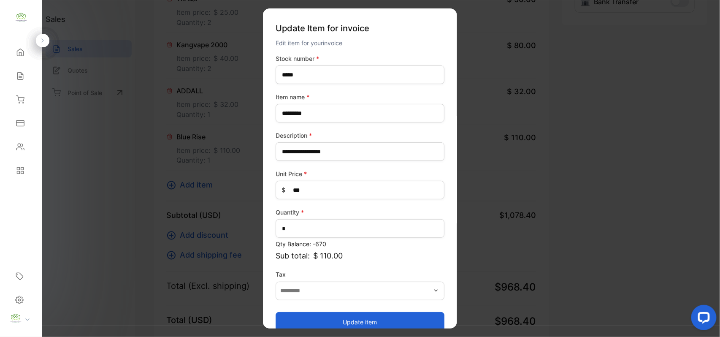
click at [367, 316] on button "Update item" at bounding box center [359, 321] width 169 height 20
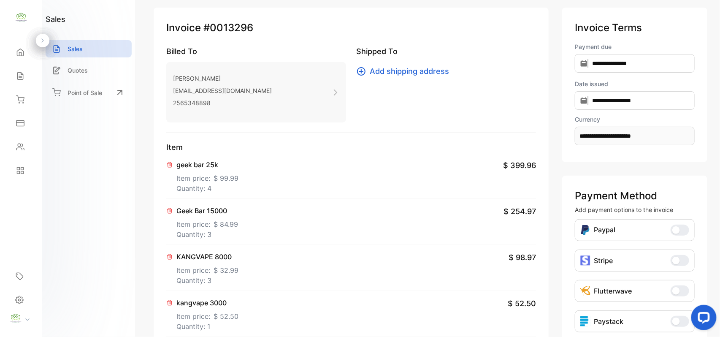
scroll to position [0, 0]
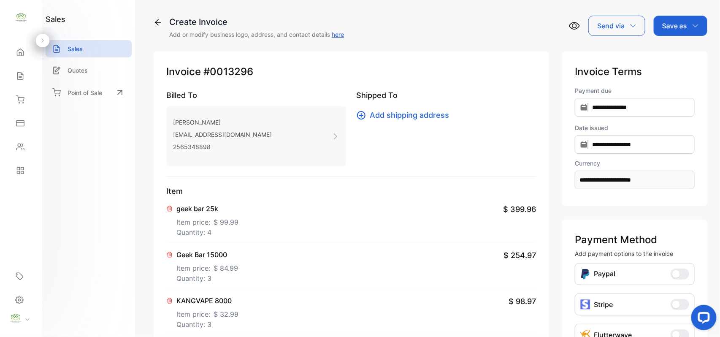
click at [694, 27] on icon "button" at bounding box center [695, 25] width 7 height 7
click at [682, 55] on div "Invoice" at bounding box center [678, 53] width 49 height 17
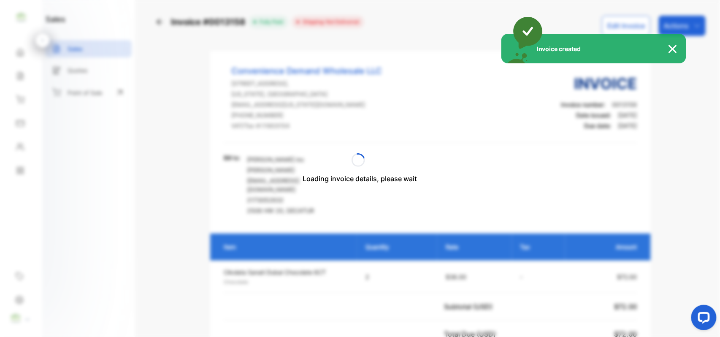
click at [613, 22] on div "Invoice created" at bounding box center [360, 168] width 720 height 337
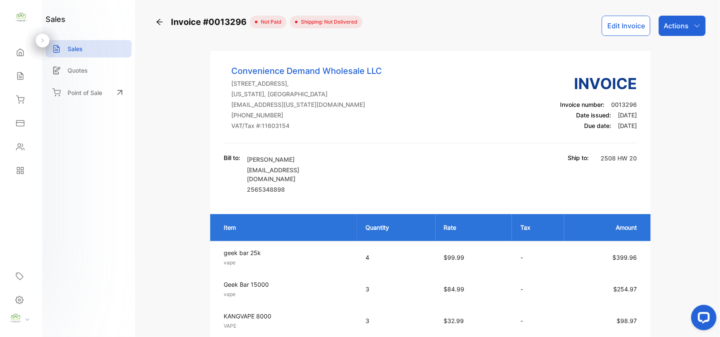
click at [613, 22] on button "Edit Invoice" at bounding box center [625, 26] width 49 height 20
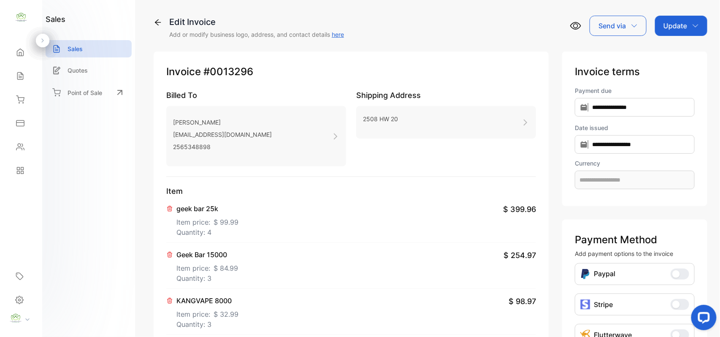
type input "**********"
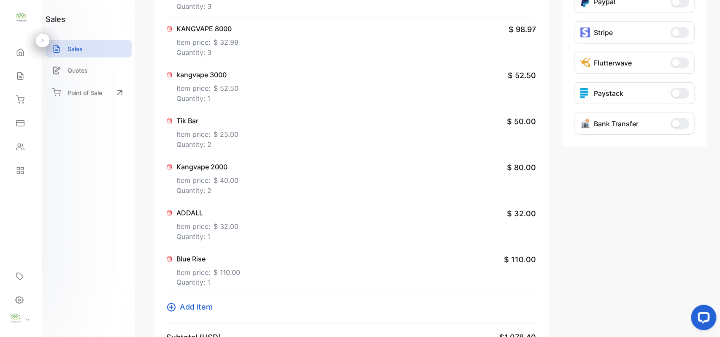
scroll to position [394, 0]
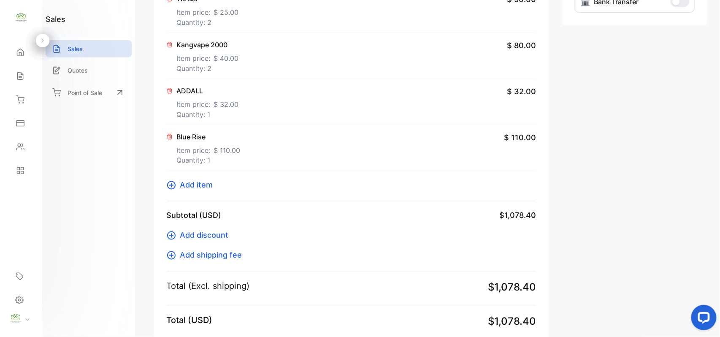
click at [226, 155] on span "$ 110.00" at bounding box center [226, 150] width 27 height 10
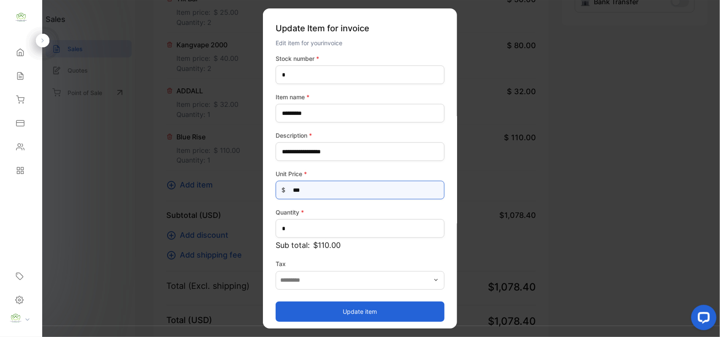
click at [334, 193] on Price-inputprice "***" at bounding box center [359, 190] width 169 height 19
type Price-inputprice "***"
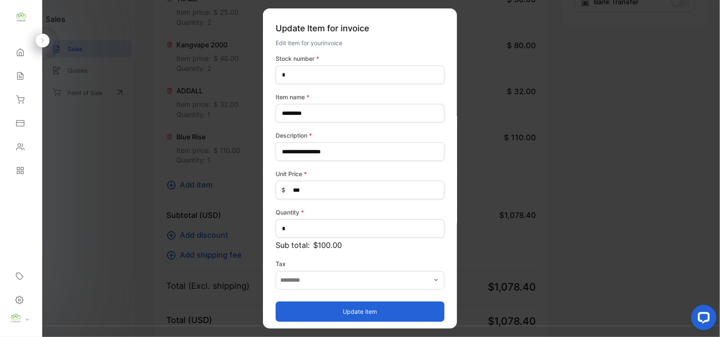
click at [332, 306] on button "Update item" at bounding box center [359, 311] width 169 height 20
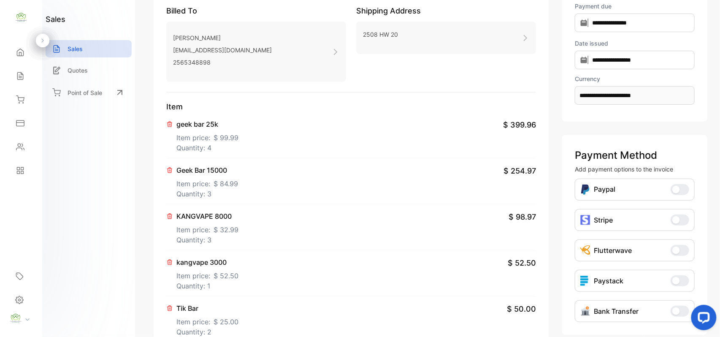
scroll to position [0, 0]
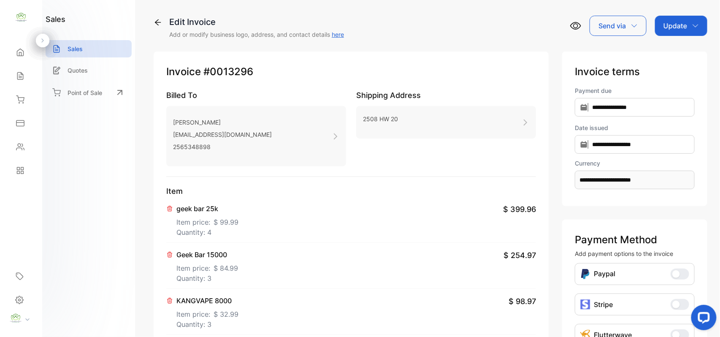
drag, startPoint x: 690, startPoint y: 21, endPoint x: 689, endPoint y: 30, distance: 9.7
click at [690, 21] on div "Update" at bounding box center [681, 26] width 52 height 20
click at [682, 52] on div "Invoice" at bounding box center [682, 53] width 49 height 17
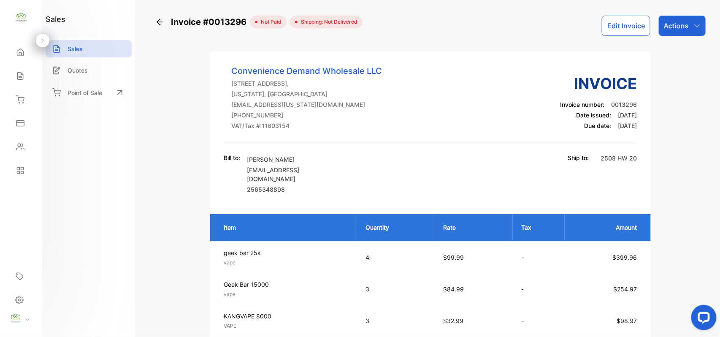
click at [618, 18] on button "Edit Invoice" at bounding box center [625, 26] width 49 height 20
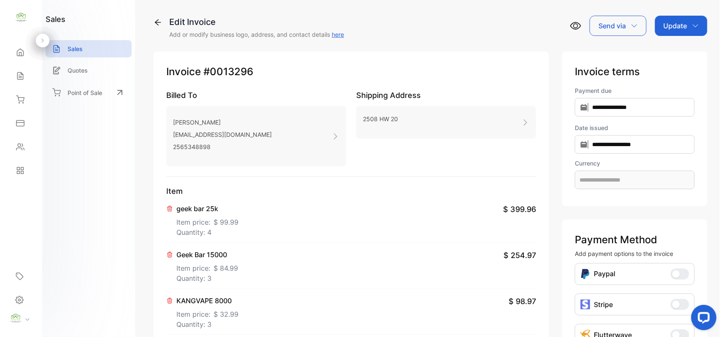
type input "**********"
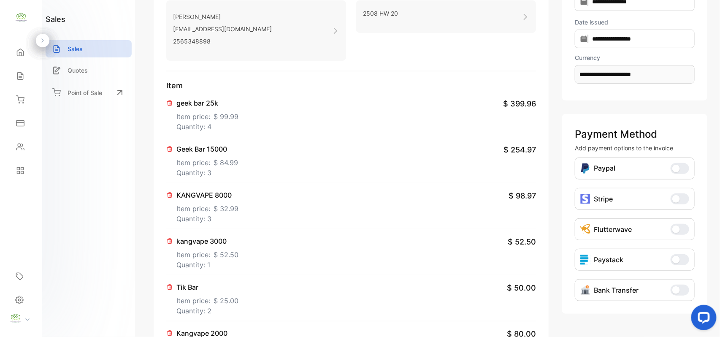
scroll to position [131, 0]
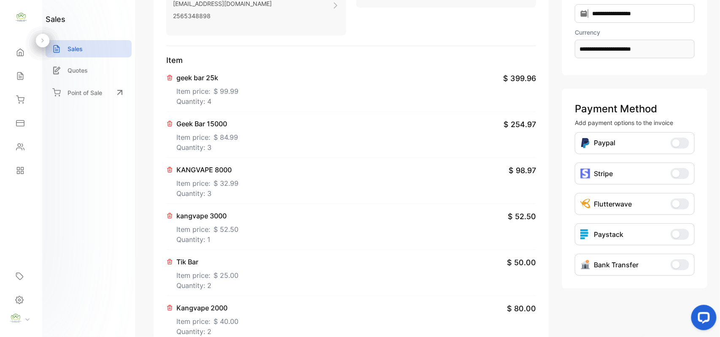
click at [174, 76] on button at bounding box center [170, 77] width 8 height 8
click at [172, 78] on icon at bounding box center [169, 77] width 7 height 7
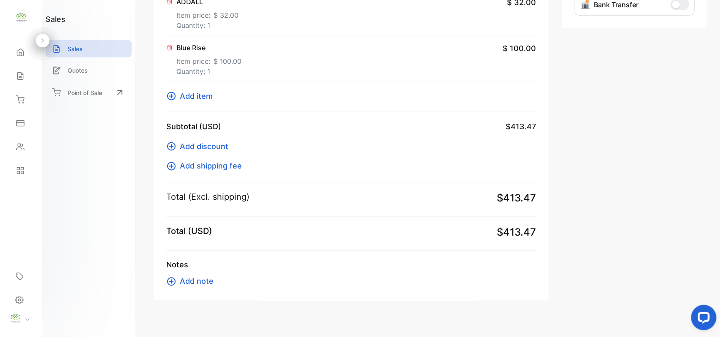
scroll to position [402, 0]
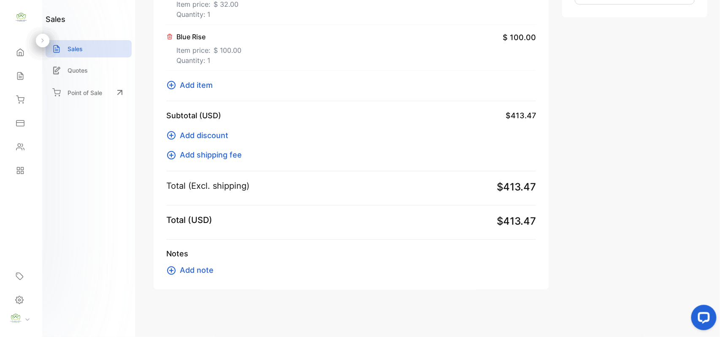
click at [183, 82] on span "Add item" at bounding box center [196, 84] width 33 height 11
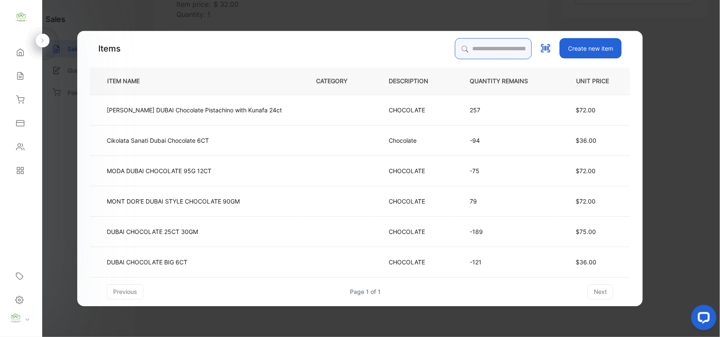
click at [455, 54] on input "search" at bounding box center [493, 48] width 77 height 21
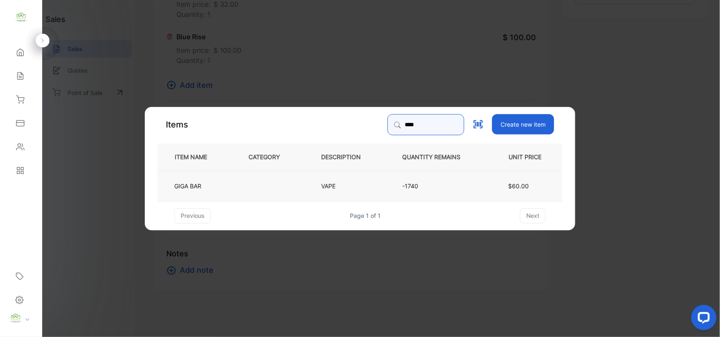
type input "****"
click at [238, 181] on td at bounding box center [270, 185] width 73 height 30
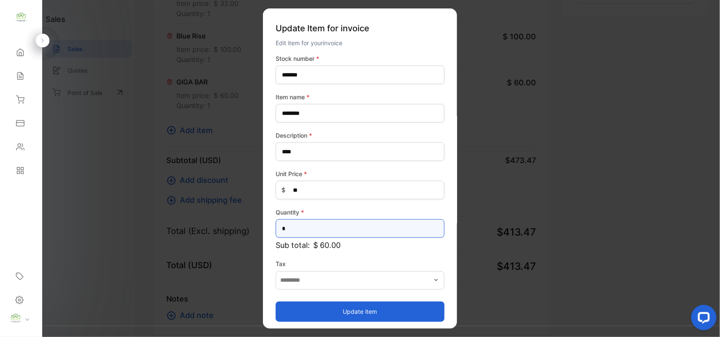
click at [330, 233] on input "*" at bounding box center [359, 228] width 169 height 19
type input "*"
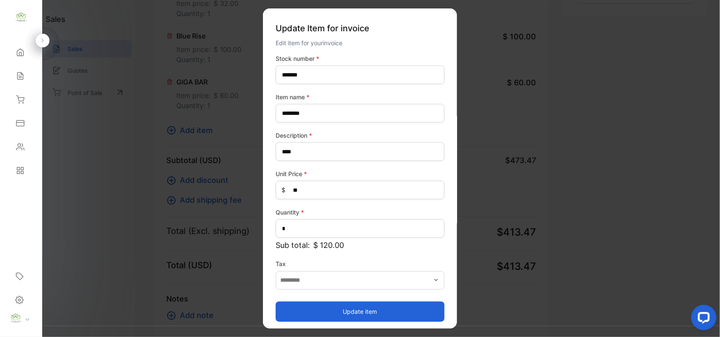
click at [345, 310] on button "Update item" at bounding box center [359, 311] width 169 height 20
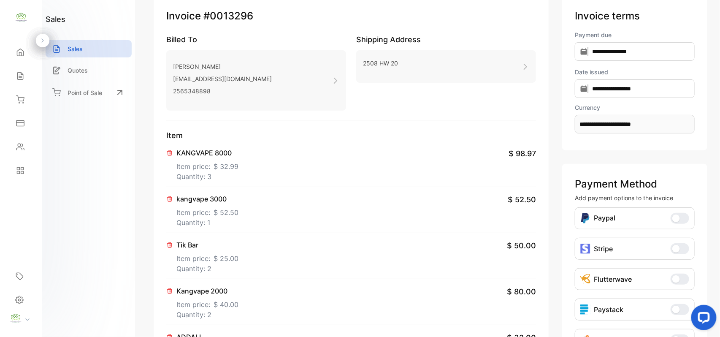
scroll to position [0, 0]
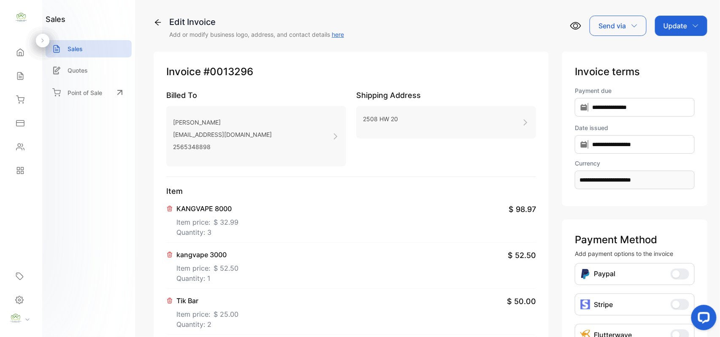
click at [674, 30] on p "Update" at bounding box center [675, 26] width 24 height 10
click at [668, 51] on div "Invoice" at bounding box center [682, 53] width 49 height 17
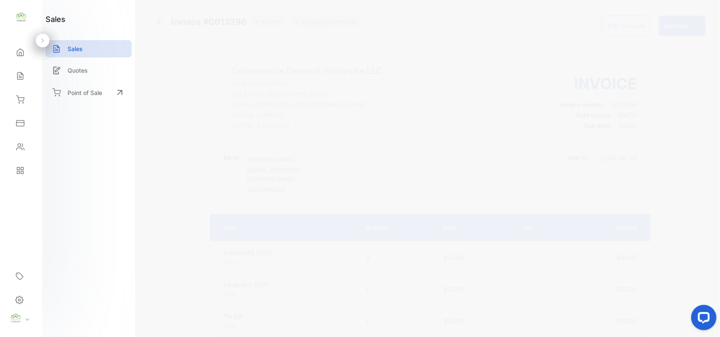
click at [674, 24] on p "Actions" at bounding box center [675, 26] width 25 height 10
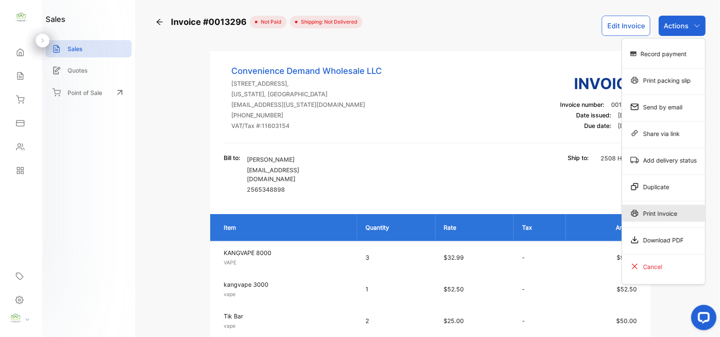
click at [650, 212] on div "Print Invoice" at bounding box center [663, 213] width 83 height 17
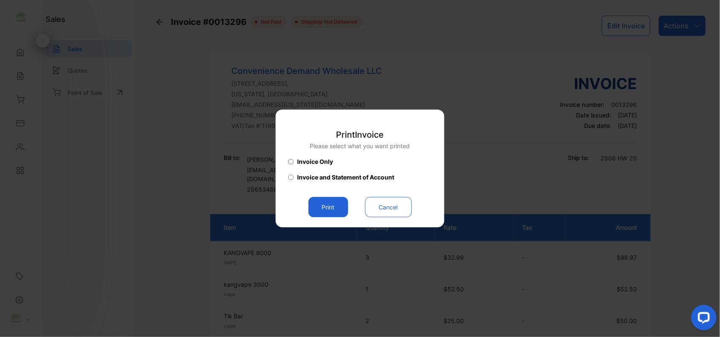
click at [336, 210] on button "Print" at bounding box center [328, 207] width 40 height 20
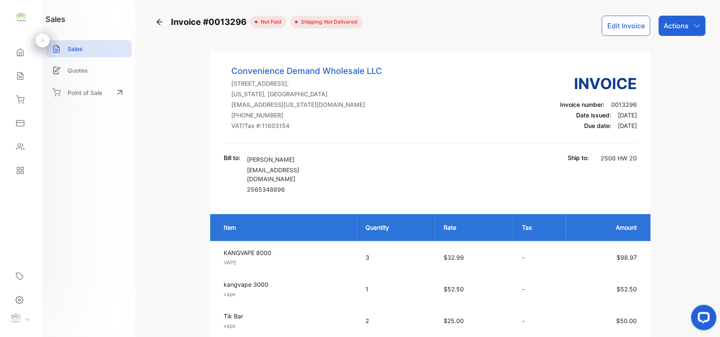
click at [674, 22] on p "Actions" at bounding box center [675, 26] width 25 height 10
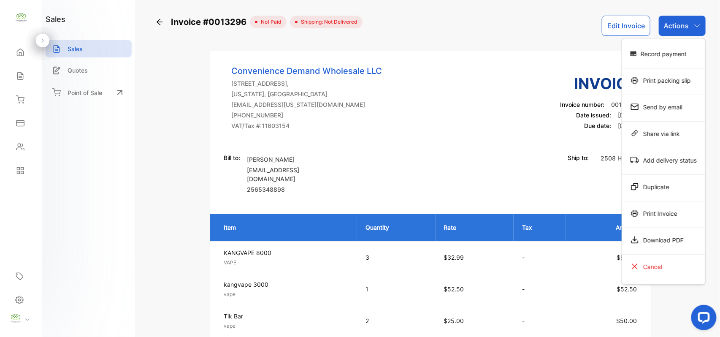
click at [675, 51] on div "Record payment" at bounding box center [663, 53] width 83 height 17
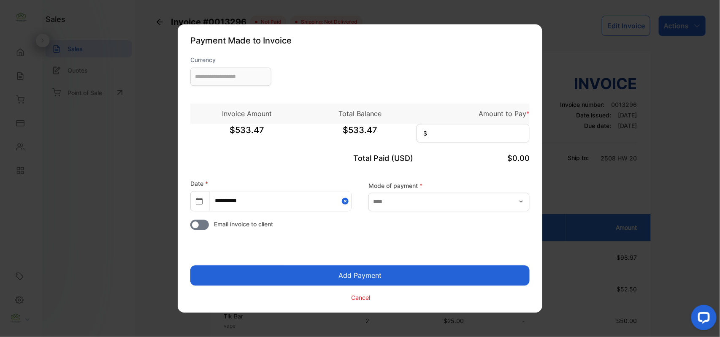
type input "**********"
click at [494, 135] on input at bounding box center [472, 133] width 113 height 19
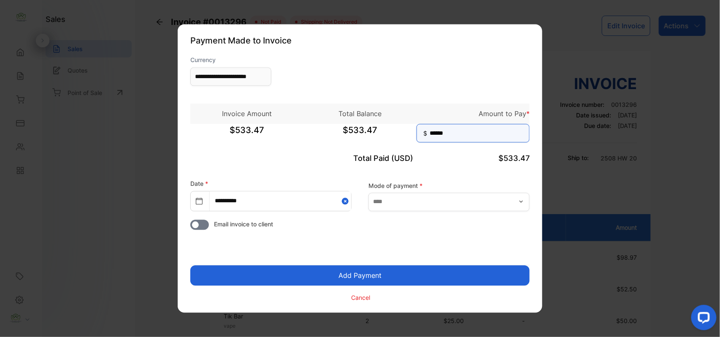
type input "******"
click at [190, 265] on button "Add Payment" at bounding box center [359, 275] width 339 height 20
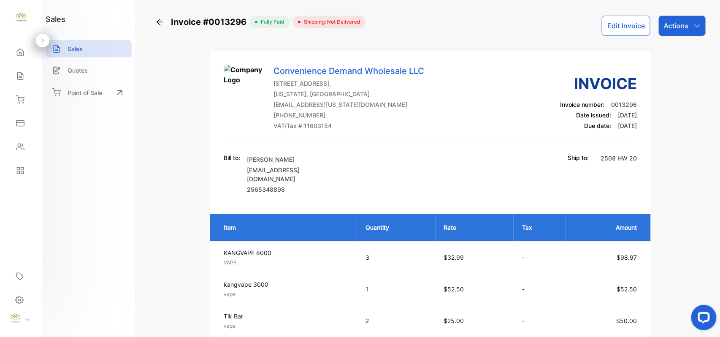
click at [679, 32] on div "Actions" at bounding box center [681, 26] width 47 height 20
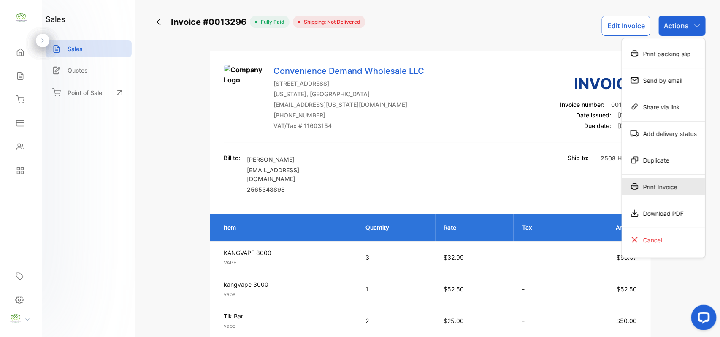
click at [654, 186] on div "Print Invoice" at bounding box center [663, 186] width 83 height 17
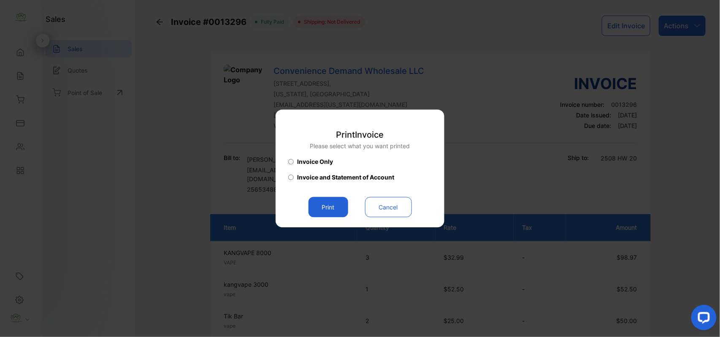
click at [319, 210] on button "Print" at bounding box center [328, 207] width 40 height 20
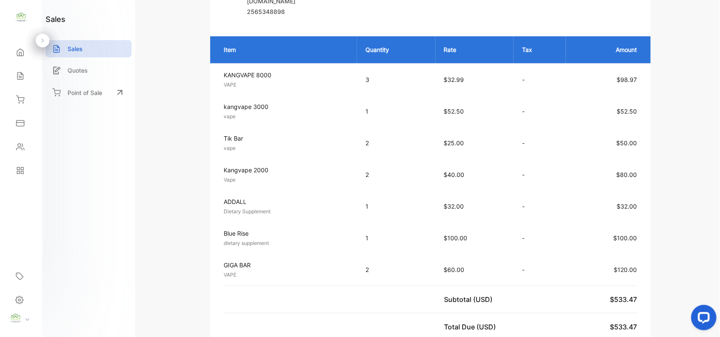
scroll to position [262, 0]
